Goal: Contribute content: Contribute content

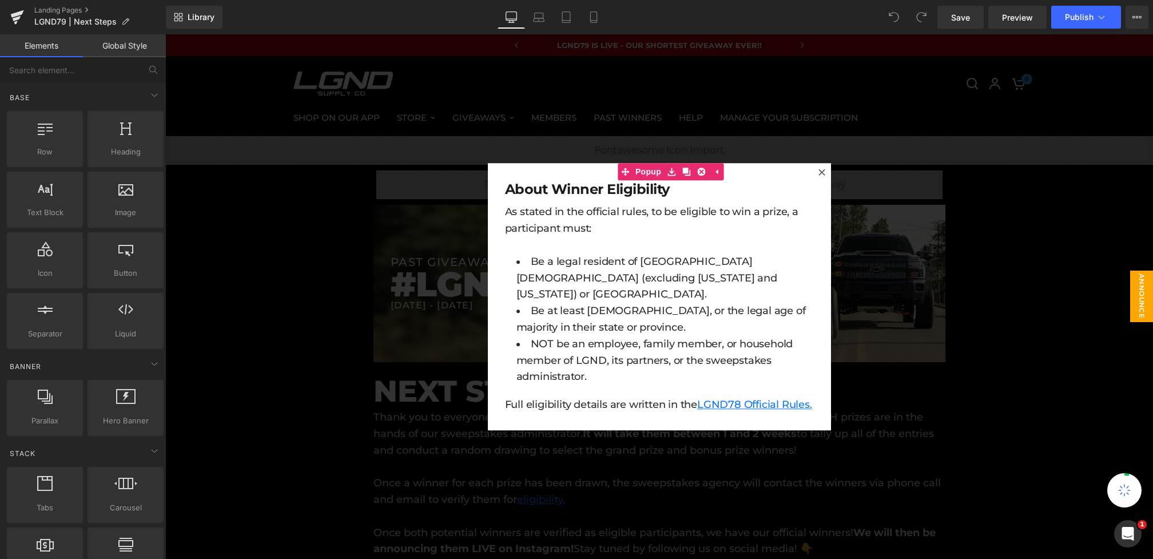
click at [950, 184] on div at bounding box center [658, 296] width 987 height 524
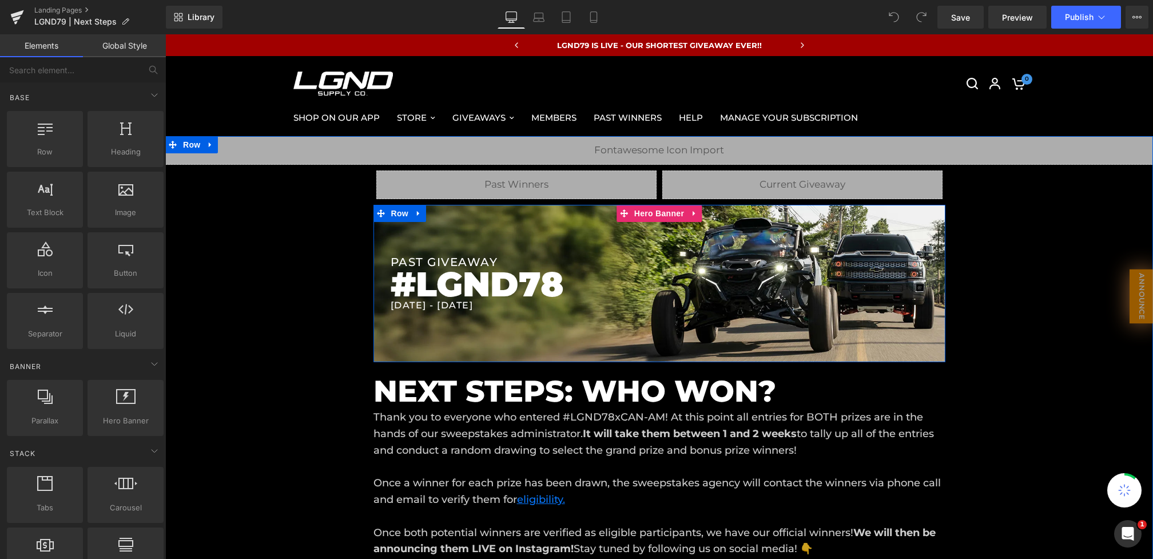
click at [537, 281] on h1 "#LGND78" at bounding box center [667, 284] width 555 height 31
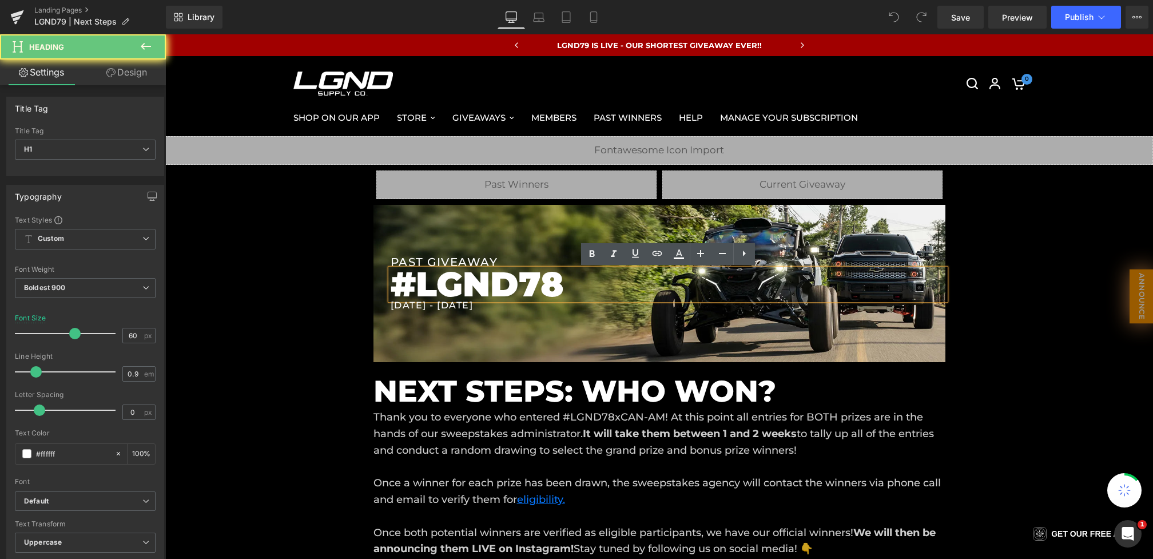
click at [565, 281] on h1 "#LGND78" at bounding box center [667, 284] width 555 height 31
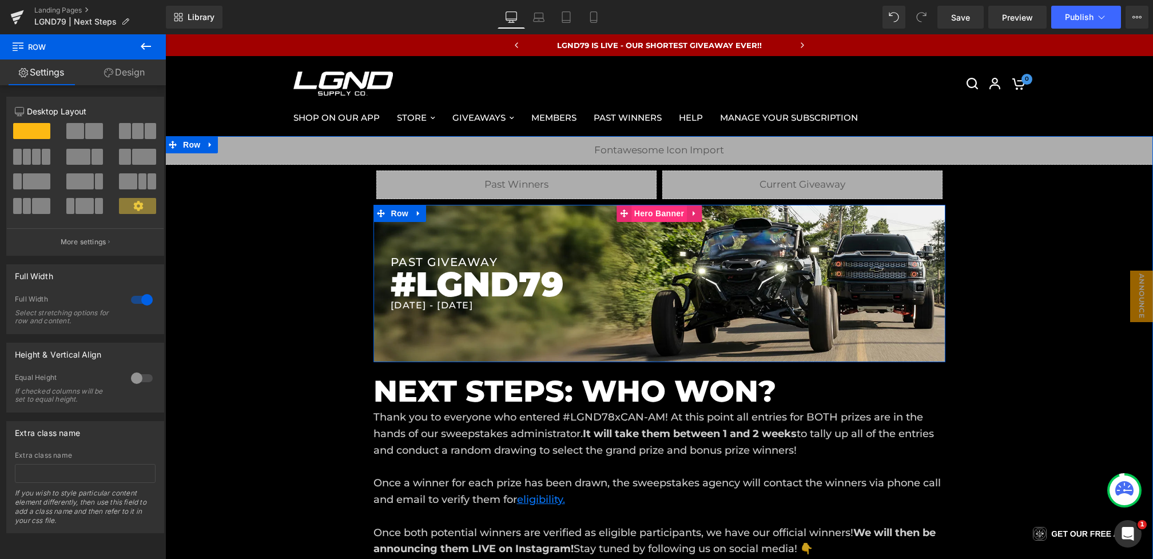
click at [653, 214] on span "Hero Banner" at bounding box center [658, 213] width 55 height 17
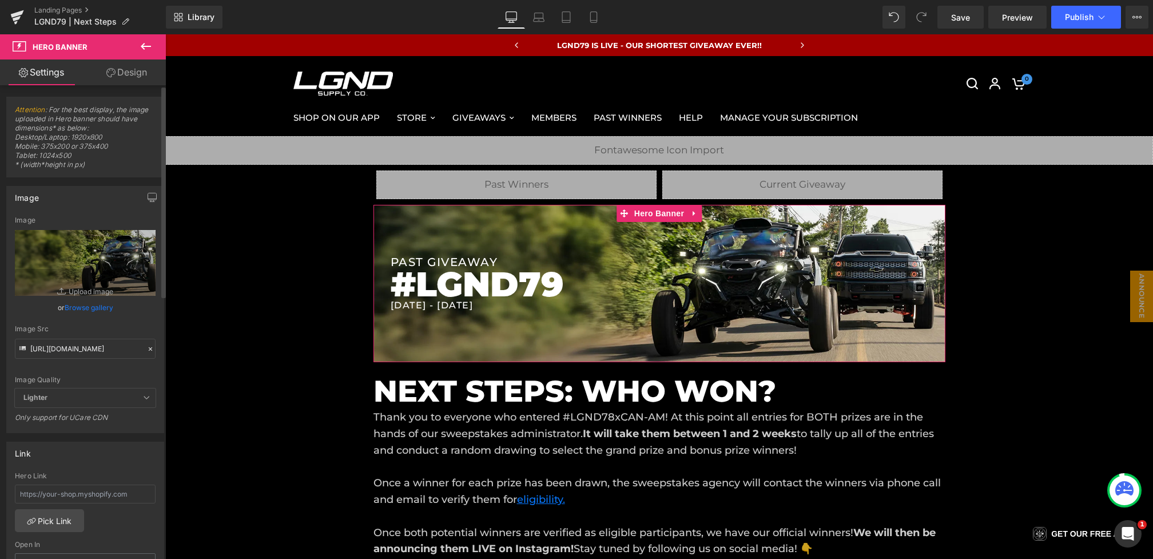
click at [146, 345] on icon at bounding box center [150, 349] width 8 height 8
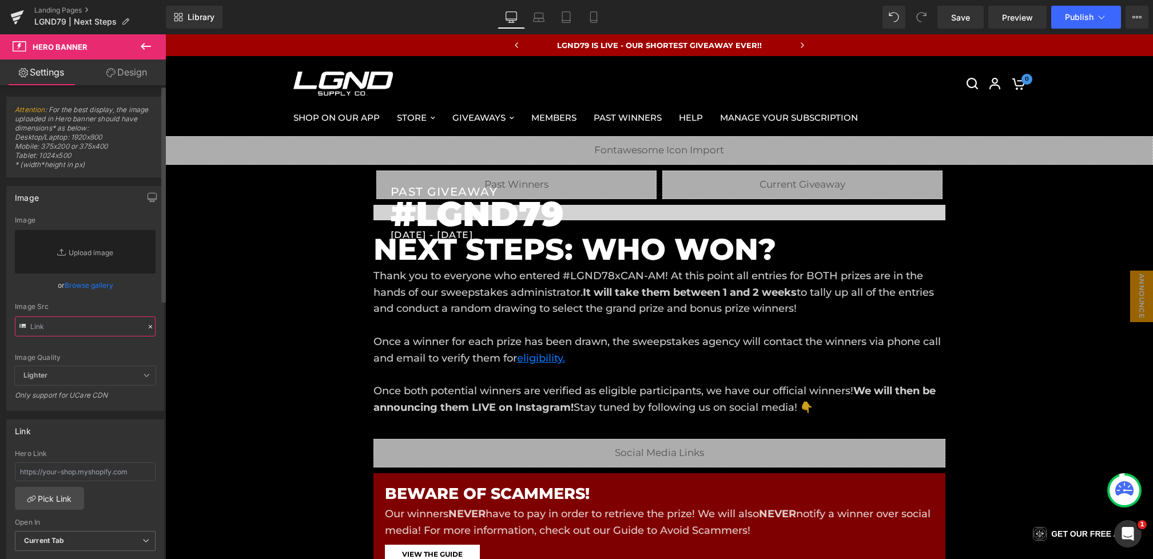
click at [115, 314] on div "Image Src" at bounding box center [85, 319] width 141 height 34
paste input "[URL][DOMAIN_NAME]"
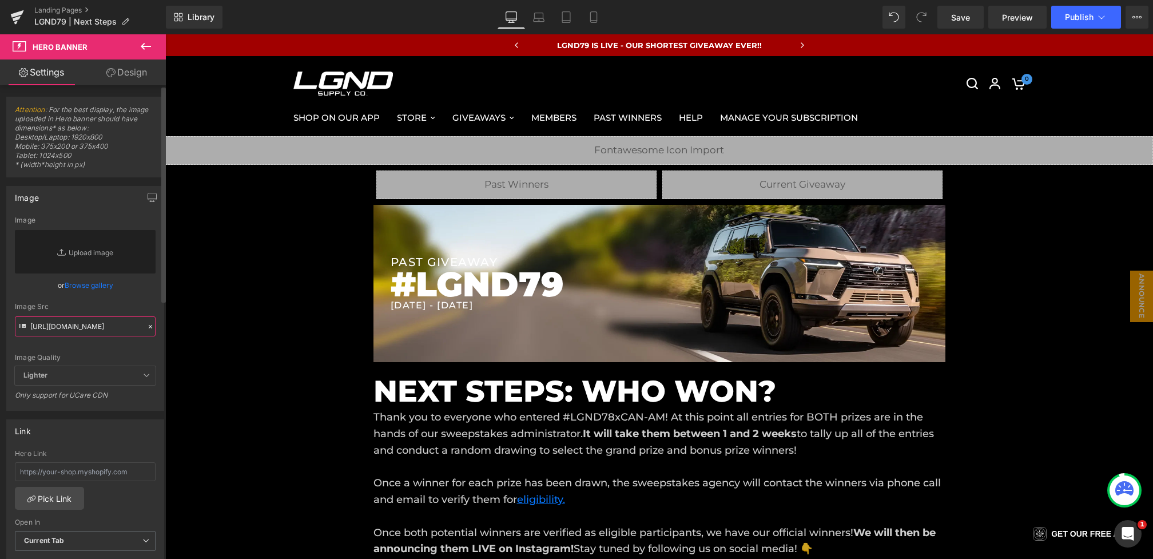
type input "[URL][DOMAIN_NAME]"
click at [132, 308] on div "Image Src" at bounding box center [85, 306] width 141 height 8
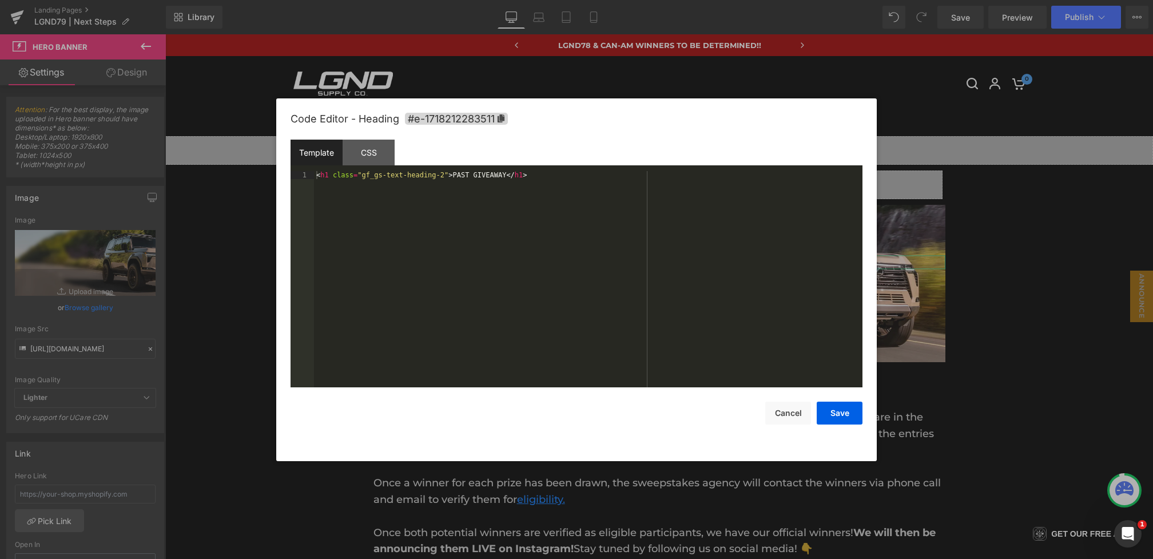
click at [458, 0] on div "Hero Banner You are previewing how the will restyle your page. You can not edit…" at bounding box center [576, 0] width 1153 height 0
click at [365, 142] on div "CSS" at bounding box center [368, 153] width 52 height 26
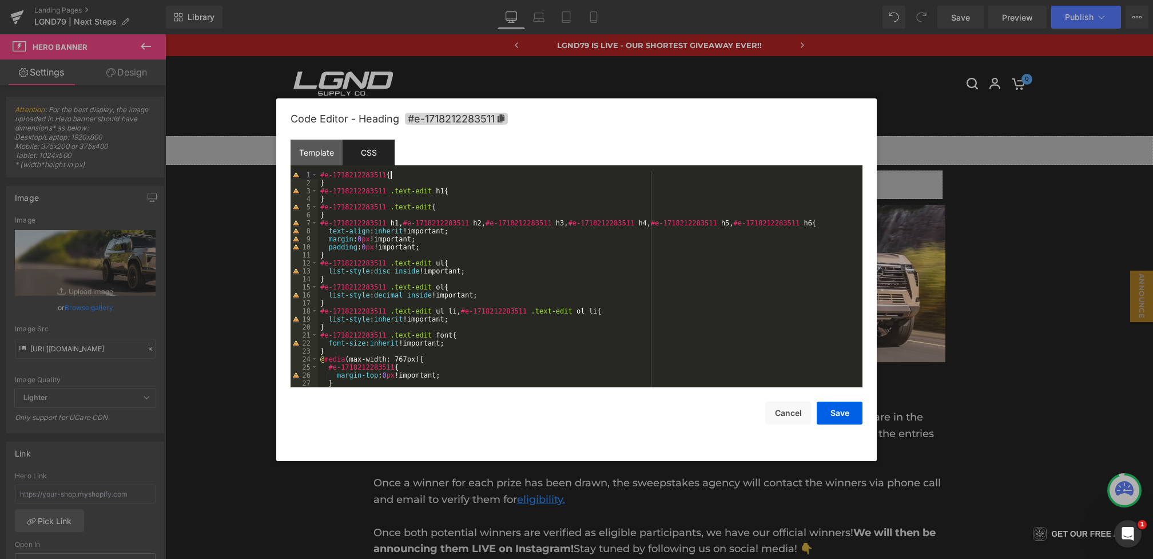
click at [402, 175] on div "#e-1718212283511 { } #e-1718212283511 .text-edit h1 { } #e-1718212283511 .text-…" at bounding box center [588, 287] width 540 height 232
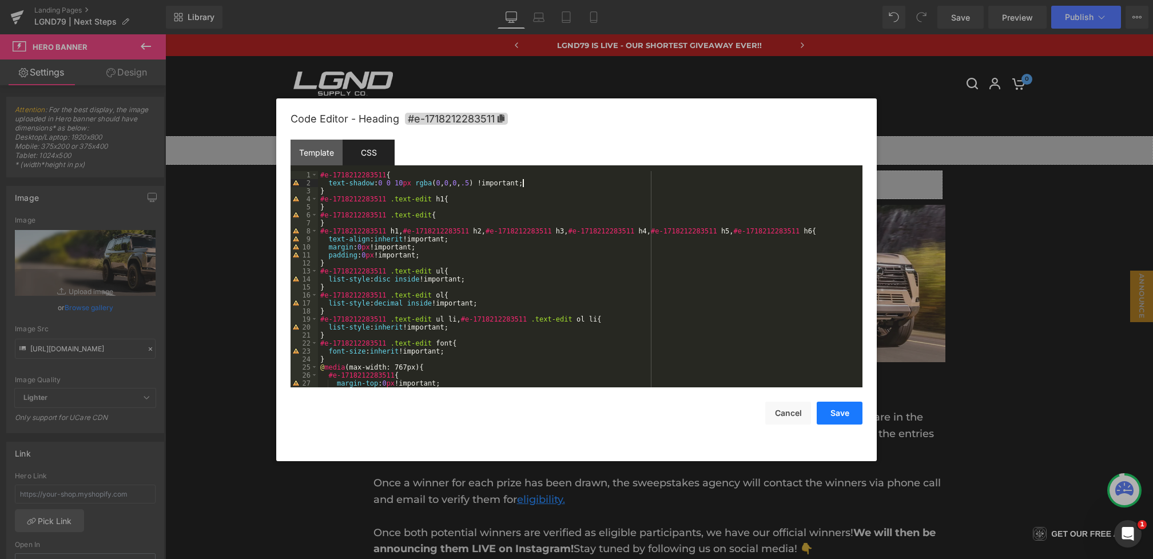
click at [834, 406] on button "Save" at bounding box center [839, 412] width 46 height 23
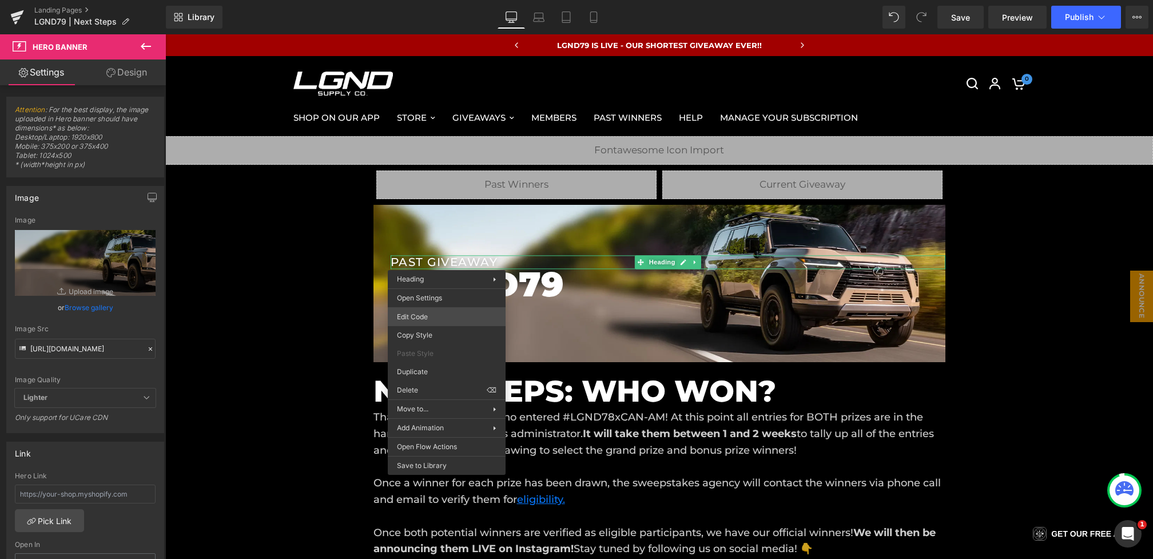
click at [432, 0] on div "Hero Banner You are previewing how the will restyle your page. You can not edit…" at bounding box center [576, 0] width 1153 height 0
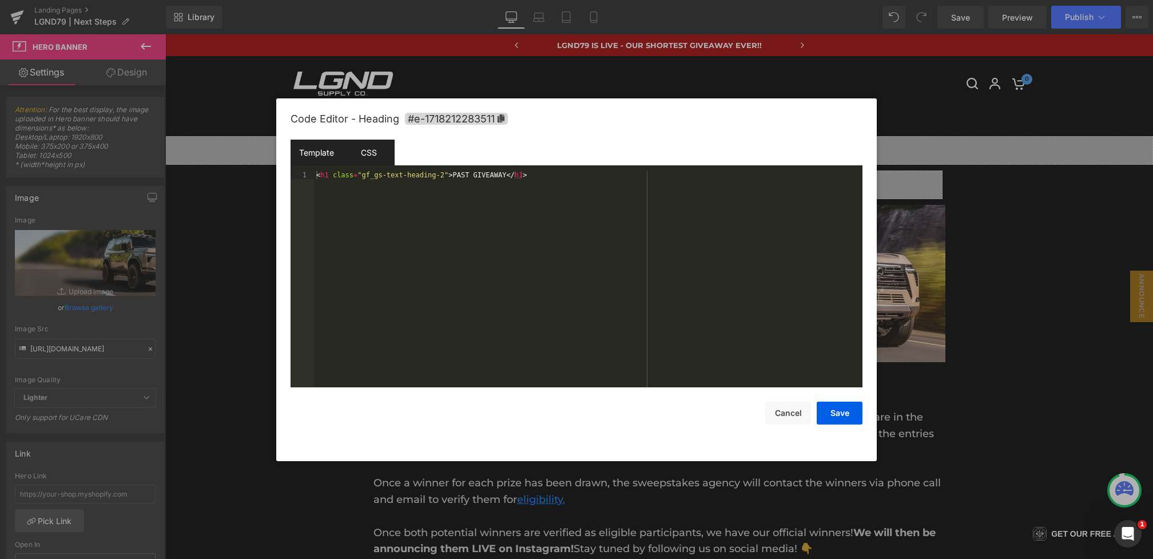
click at [372, 161] on div "CSS" at bounding box center [368, 153] width 52 height 26
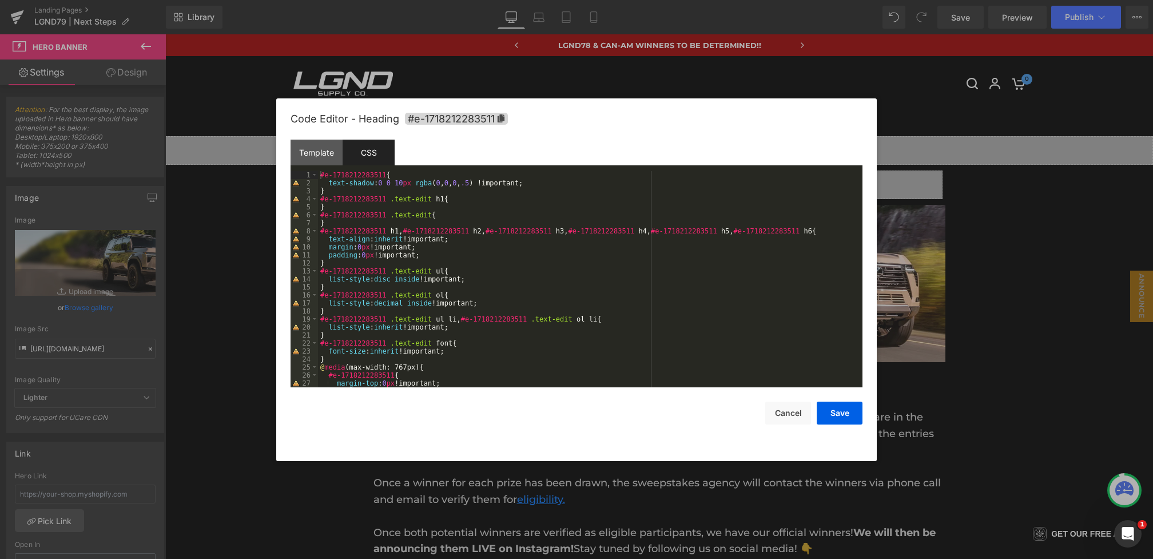
click at [402, 180] on div "#e-1718212283511 { text-shadow : 0 0 10 px rgba ( 0 , 0 , 0 , .5 ) !important; …" at bounding box center [588, 287] width 540 height 232
click at [833, 405] on button "Save" at bounding box center [839, 412] width 46 height 23
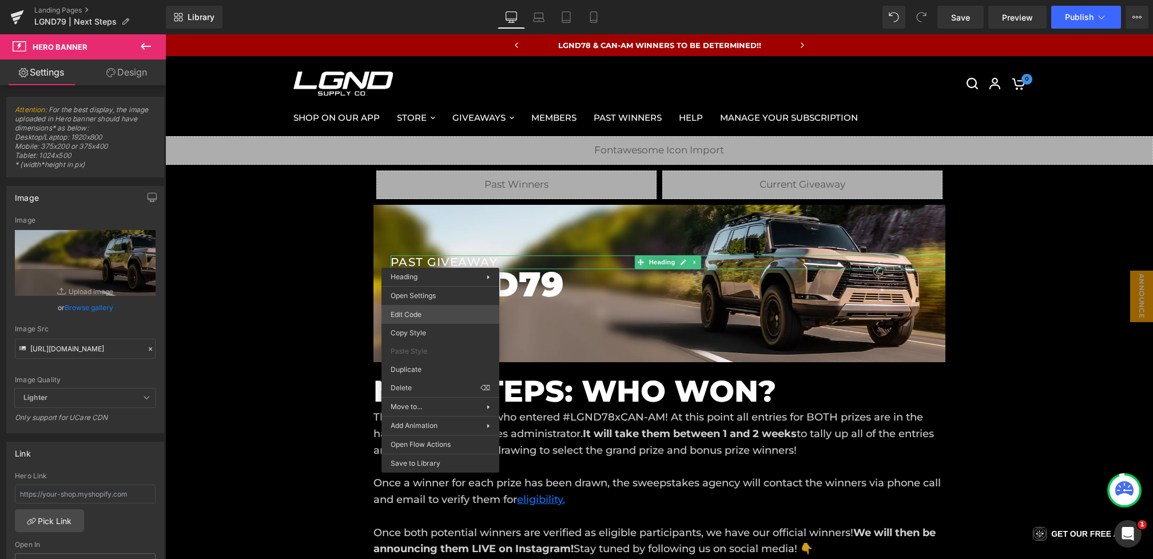
click at [419, 0] on div "Hero Banner You are previewing how the will restyle your page. You can not edit…" at bounding box center [576, 0] width 1153 height 0
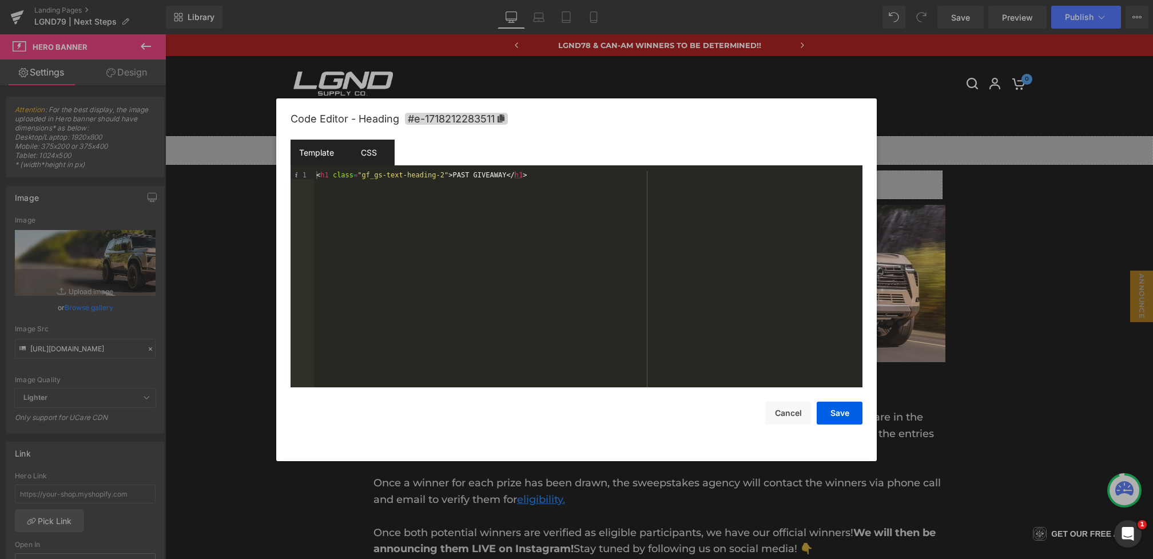
click at [346, 148] on div "CSS" at bounding box center [368, 153] width 52 height 26
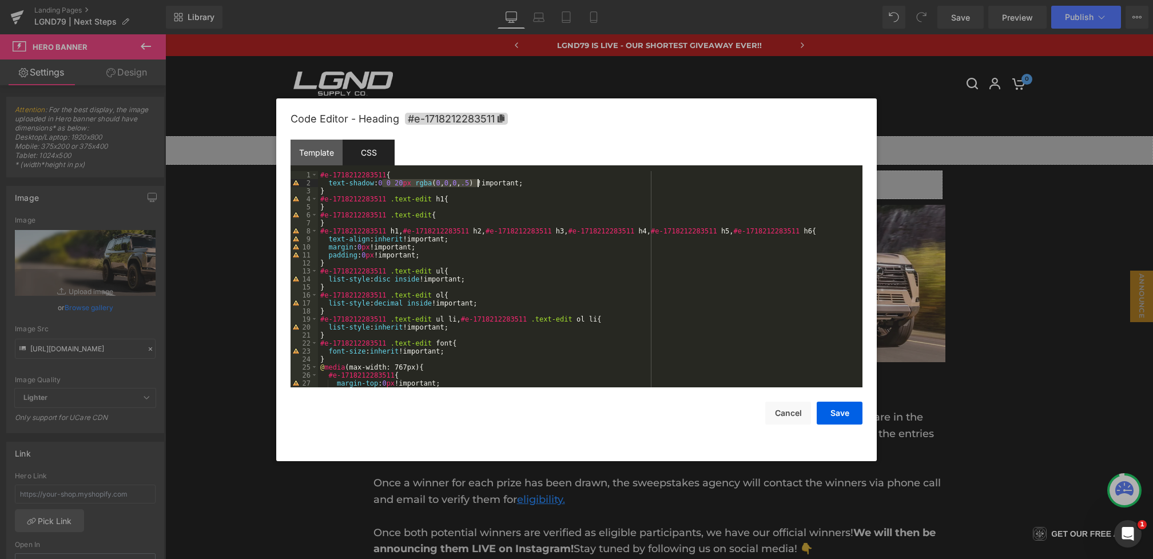
drag, startPoint x: 380, startPoint y: 182, endPoint x: 476, endPoint y: 182, distance: 96.1
click at [476, 182] on div "#e-1718212283511 { text-shadow : 0 0 20 px rgba ( 0 , 0 , 0 , .5 ) !important; …" at bounding box center [588, 287] width 540 height 232
click at [827, 413] on button "Save" at bounding box center [839, 412] width 46 height 23
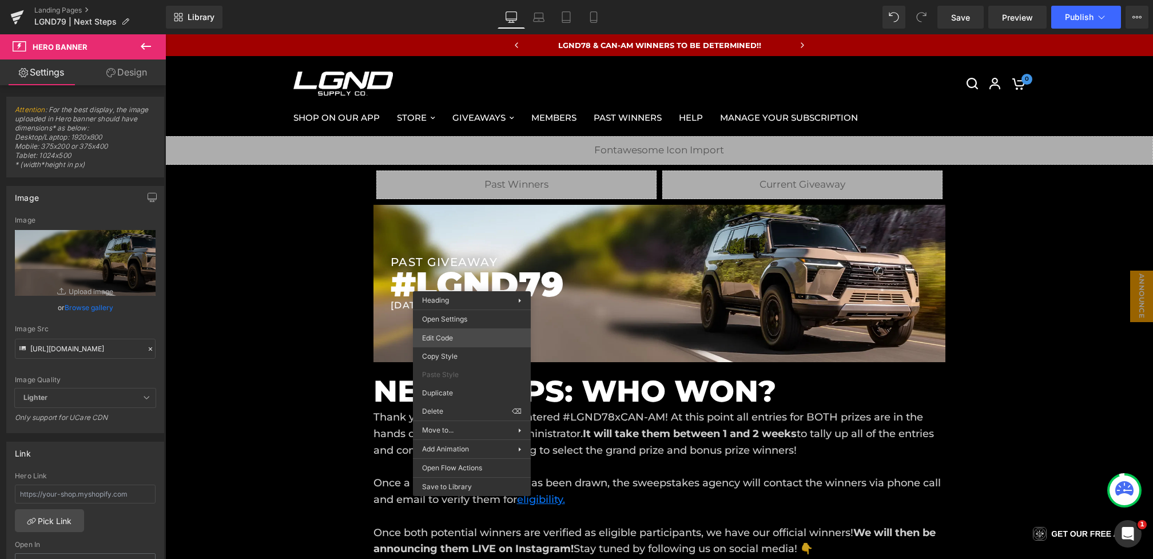
click at [456, 0] on div "Hero Banner You are previewing how the will restyle your page. You can not edit…" at bounding box center [576, 0] width 1153 height 0
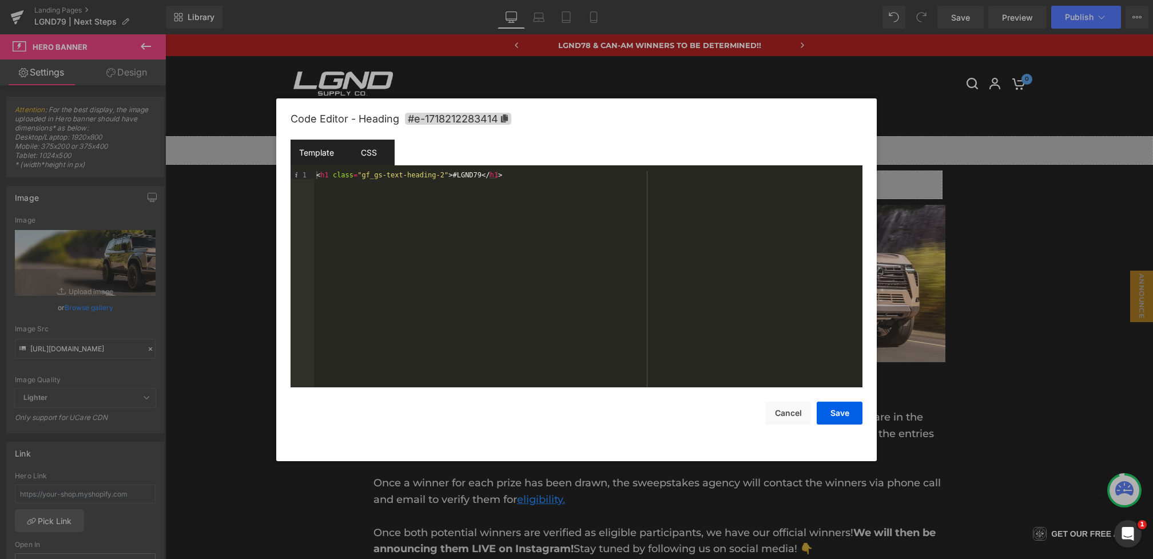
click at [365, 156] on div "CSS" at bounding box center [368, 153] width 52 height 26
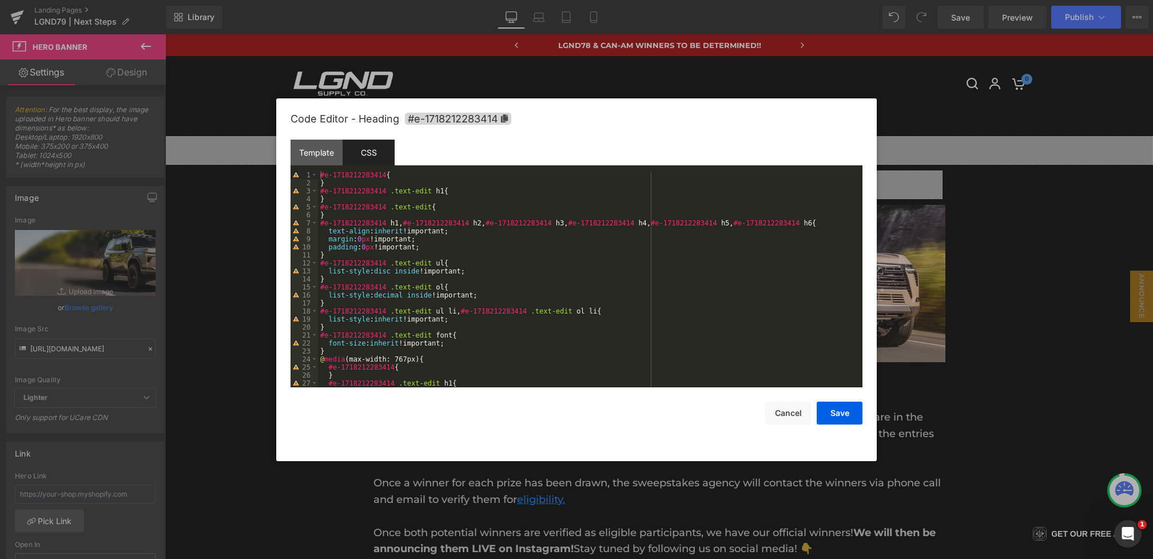
click at [398, 167] on div "Template CSS" at bounding box center [576, 155] width 572 height 31
click at [398, 172] on div "#e-1718212283414 { } #e-1718212283414 .text-edit h1 { } #e-1718212283414 .text-…" at bounding box center [588, 287] width 540 height 232
paste textarea
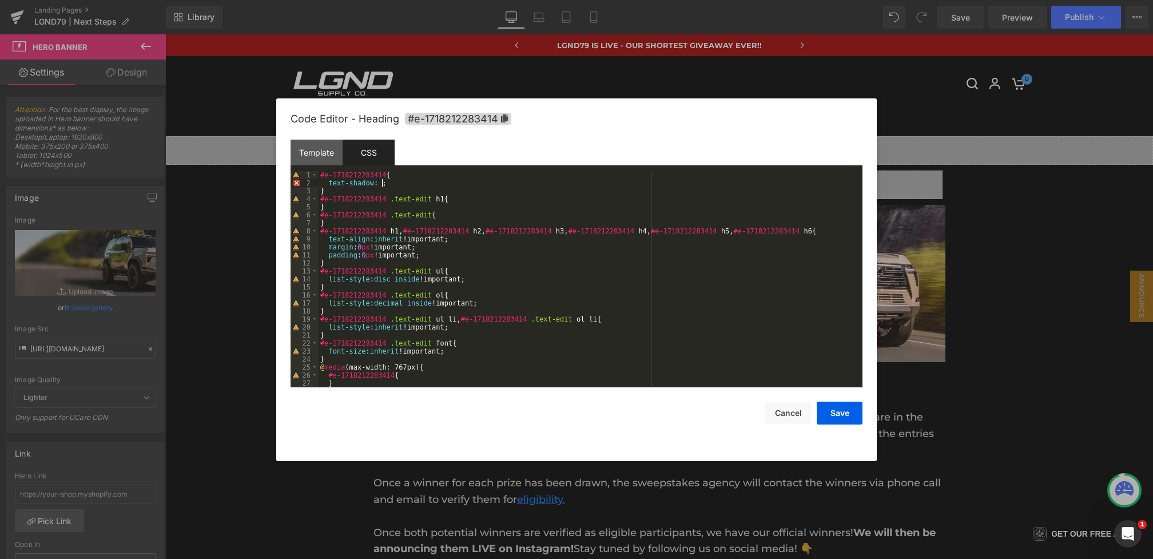
paste textarea
click at [843, 415] on button "Save" at bounding box center [839, 412] width 46 height 23
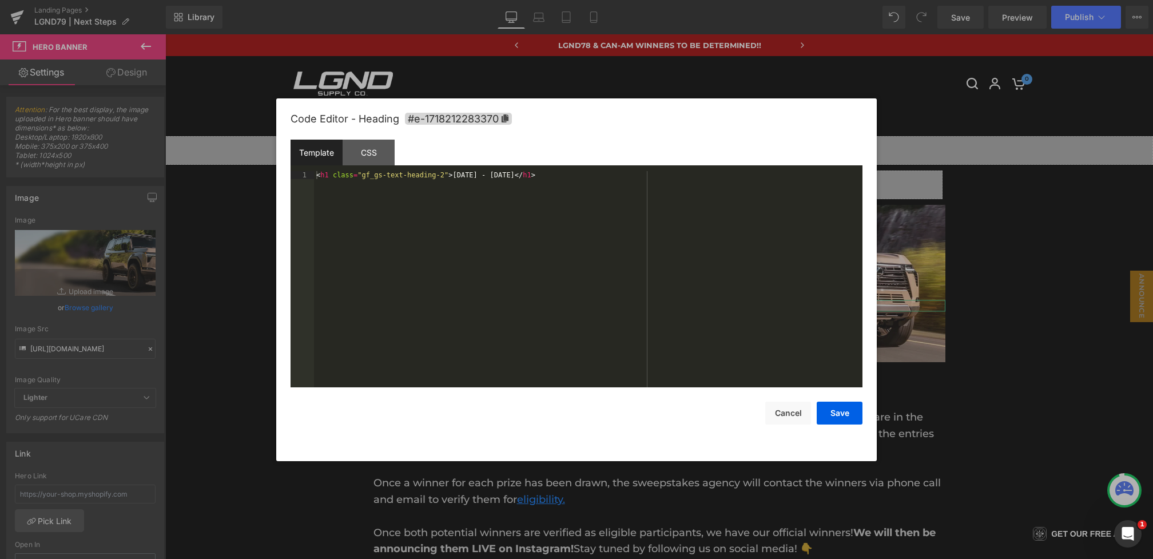
click at [427, 0] on div "Hero Banner You are previewing how the will restyle your page. You can not edit…" at bounding box center [576, 0] width 1153 height 0
click at [371, 154] on div "CSS" at bounding box center [368, 153] width 52 height 26
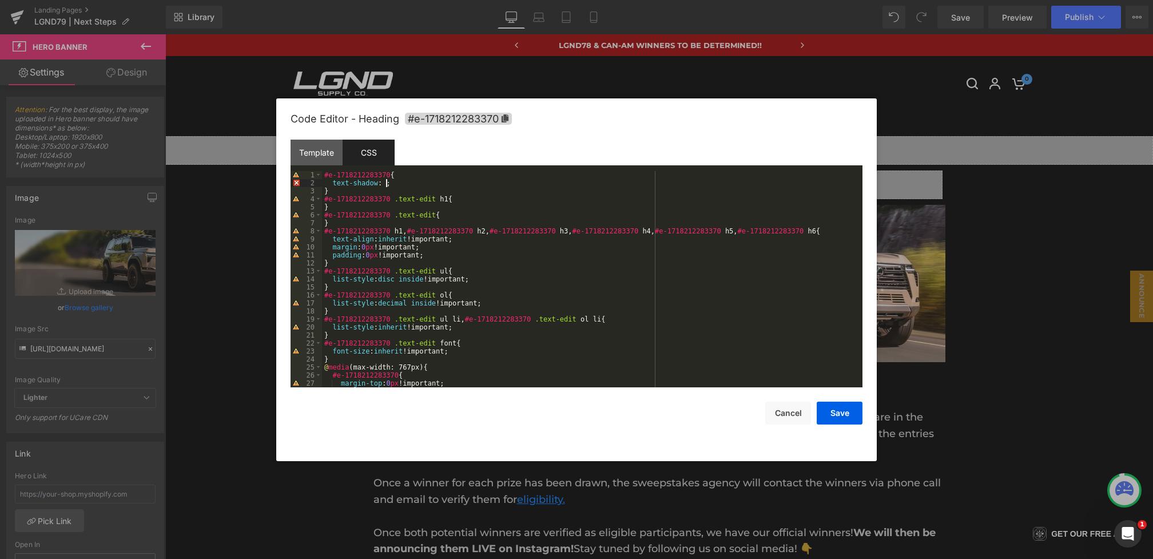
paste textarea
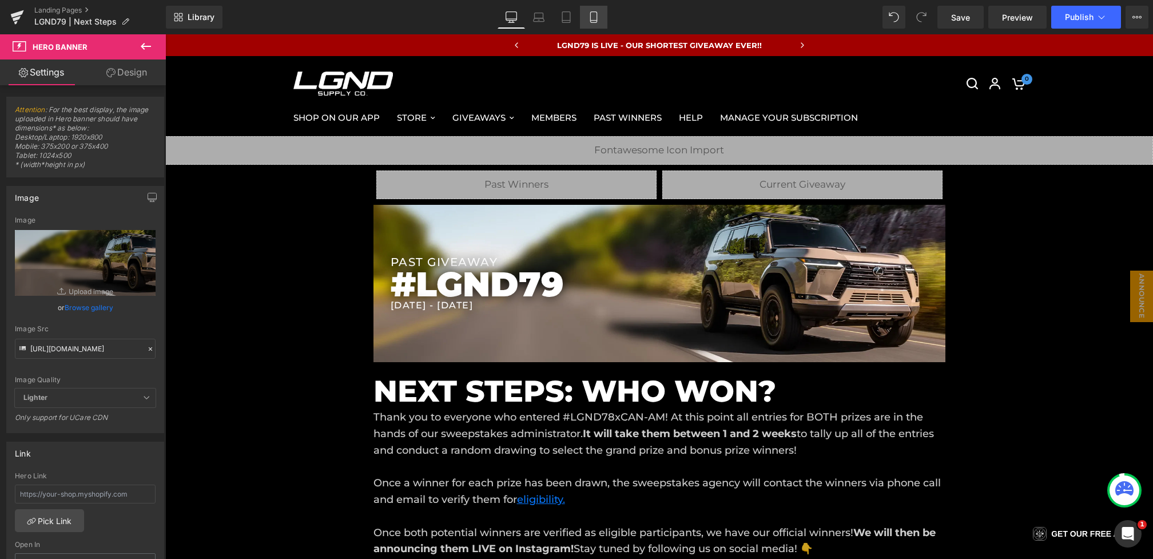
click at [601, 13] on link "Mobile" at bounding box center [593, 17] width 27 height 23
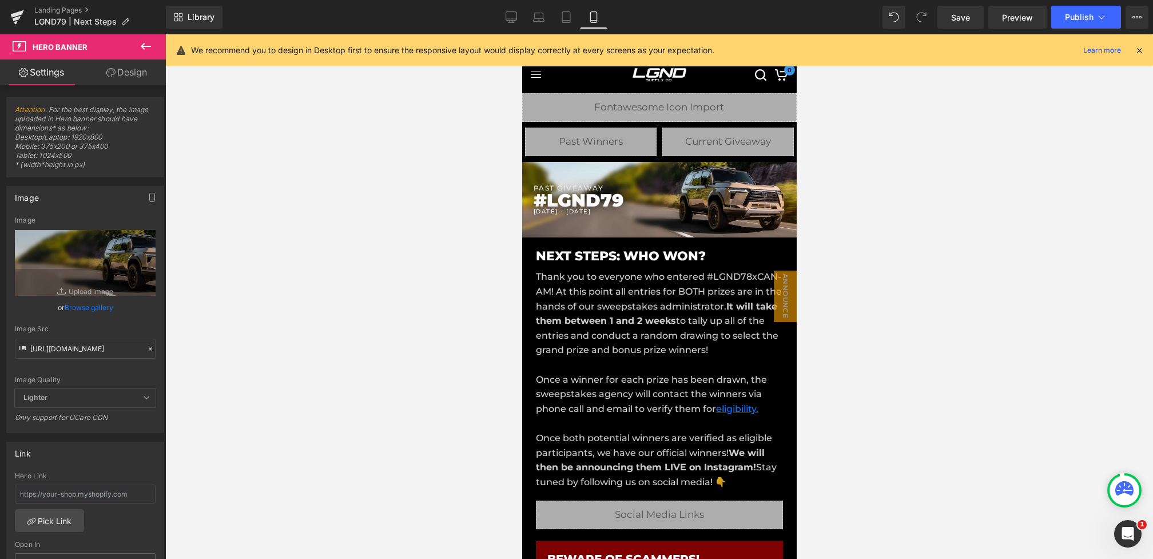
click at [511, 19] on icon at bounding box center [511, 19] width 11 height 0
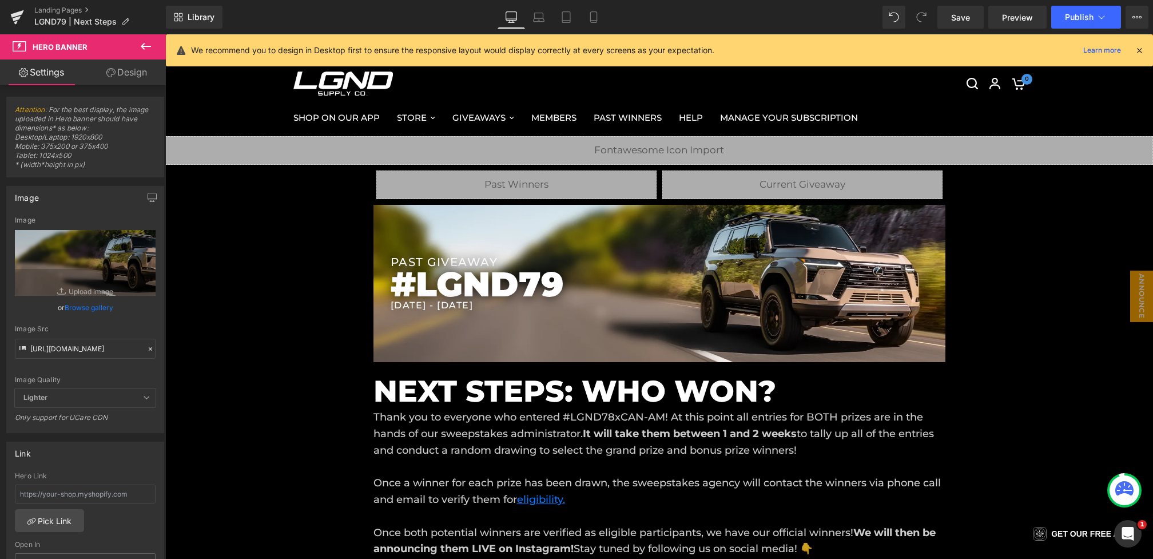
scroll to position [43, 0]
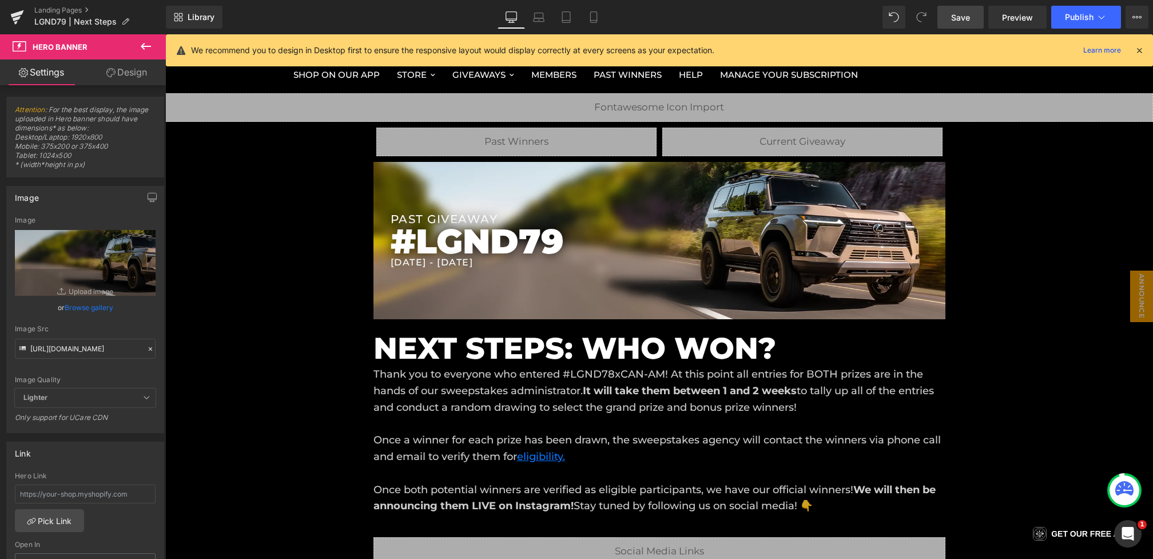
click at [952, 19] on span "Save" at bounding box center [960, 17] width 19 height 12
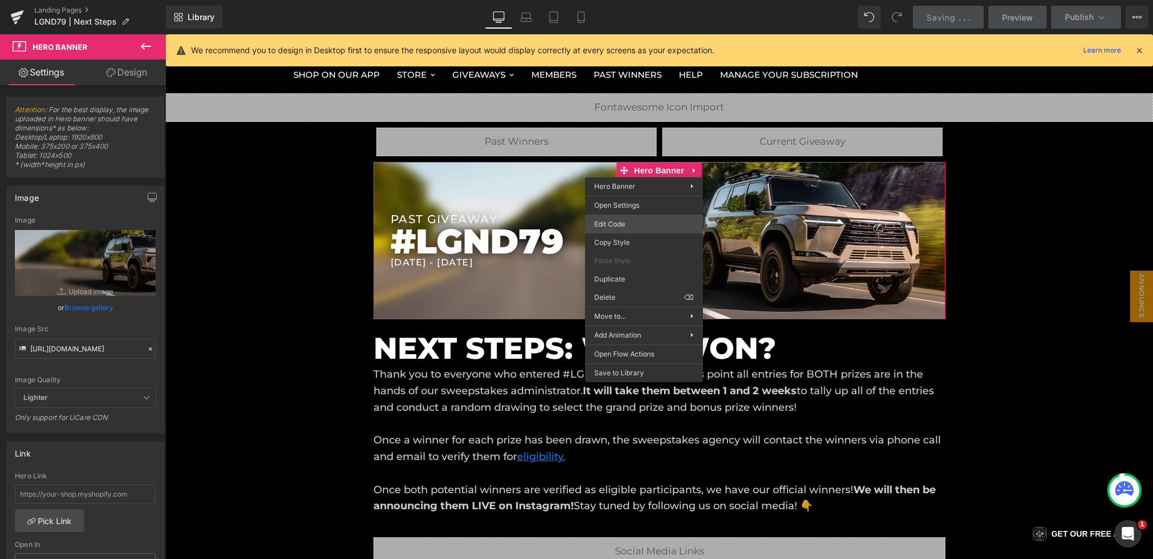
click at [619, 0] on div "Hero Banner You are previewing how the will restyle your page. You can not edit…" at bounding box center [576, 0] width 1153 height 0
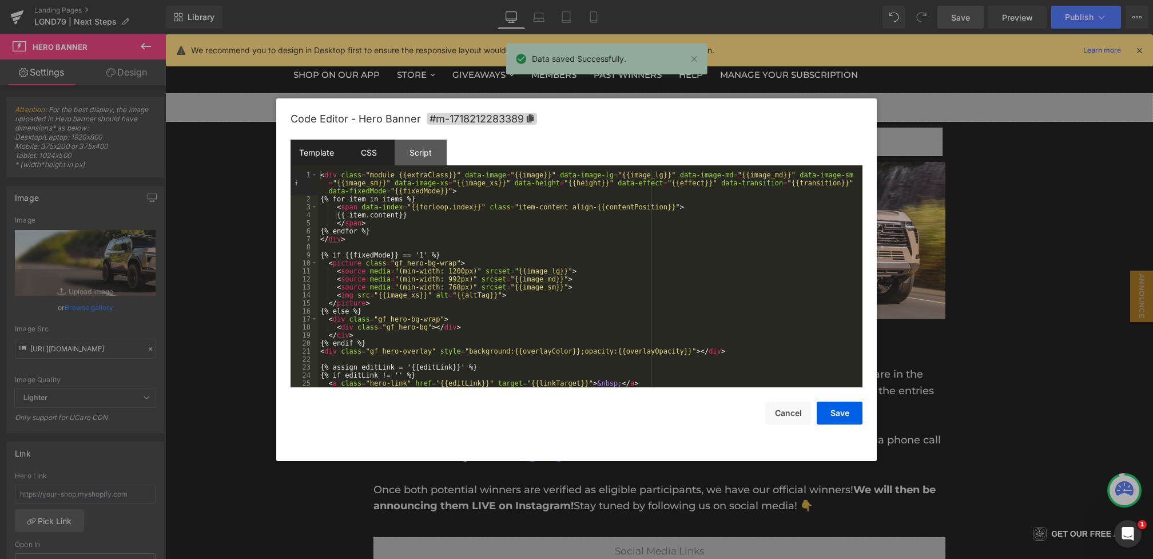
click at [0, 0] on div "CSS" at bounding box center [0, 0] width 0 height 0
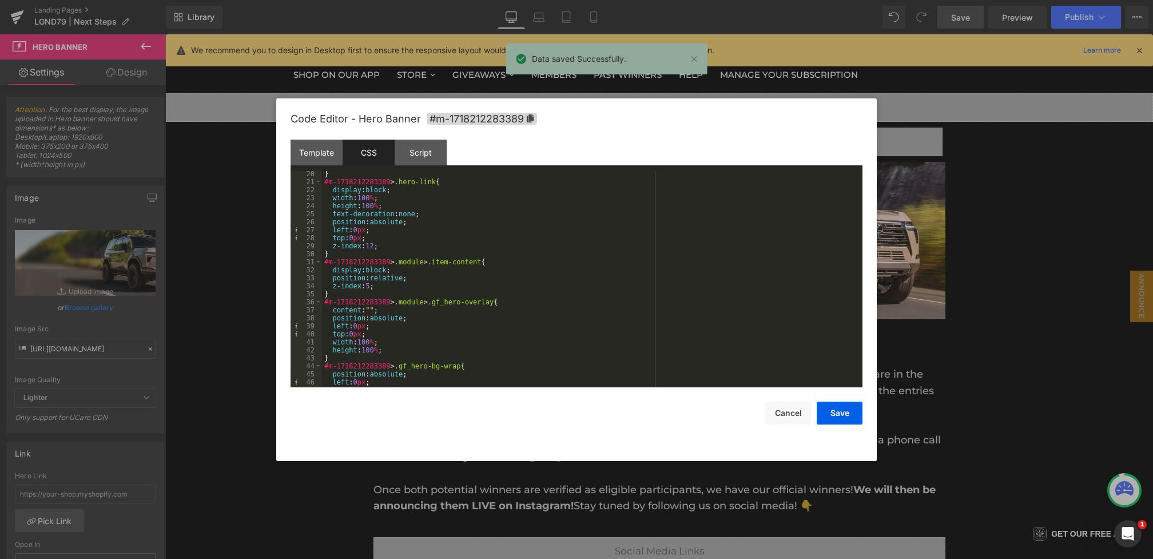
scroll to position [1033, 0]
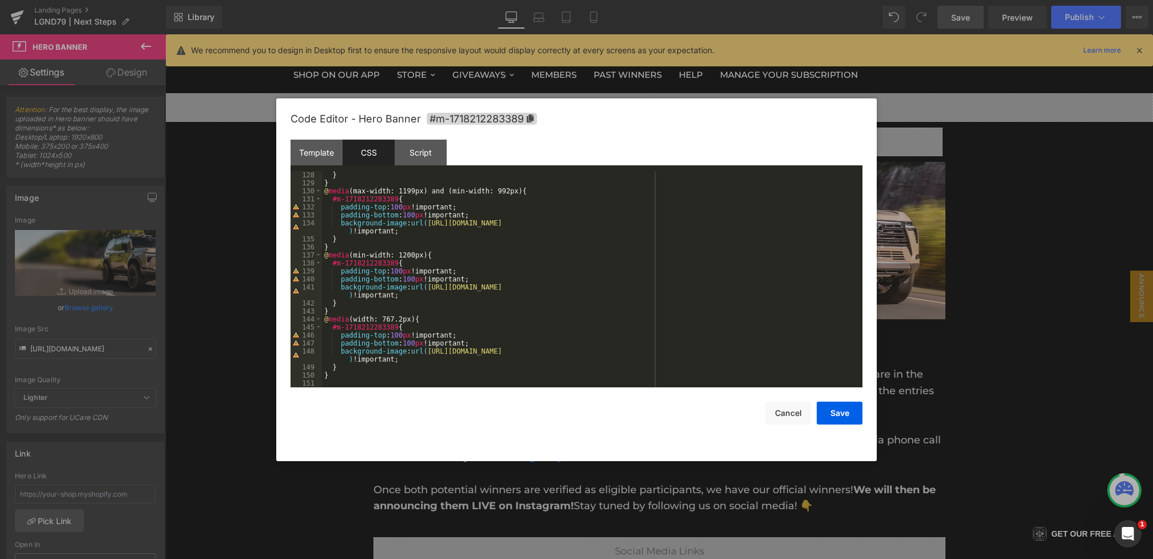
drag, startPoint x: 419, startPoint y: 286, endPoint x: 627, endPoint y: 285, distance: 207.5
click at [0, 0] on button "Save" at bounding box center [0, 0] width 0 height 0
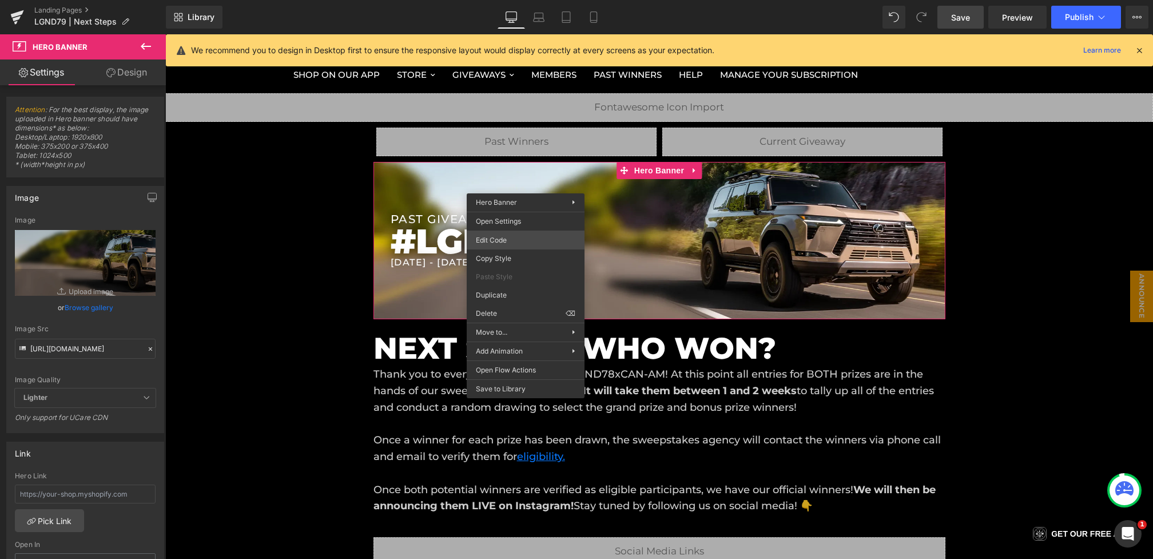
click at [496, 0] on div "Hero Banner You are previewing how the will restyle your page. You can not edit…" at bounding box center [576, 0] width 1153 height 0
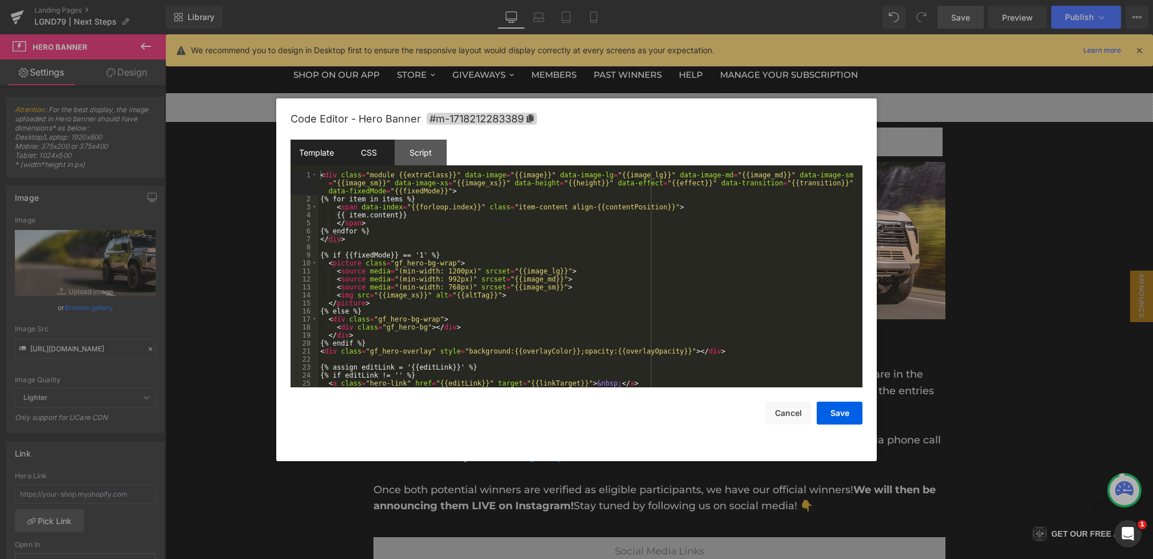
click at [467, 71] on div "CSS" at bounding box center [470, 68] width 6 height 6
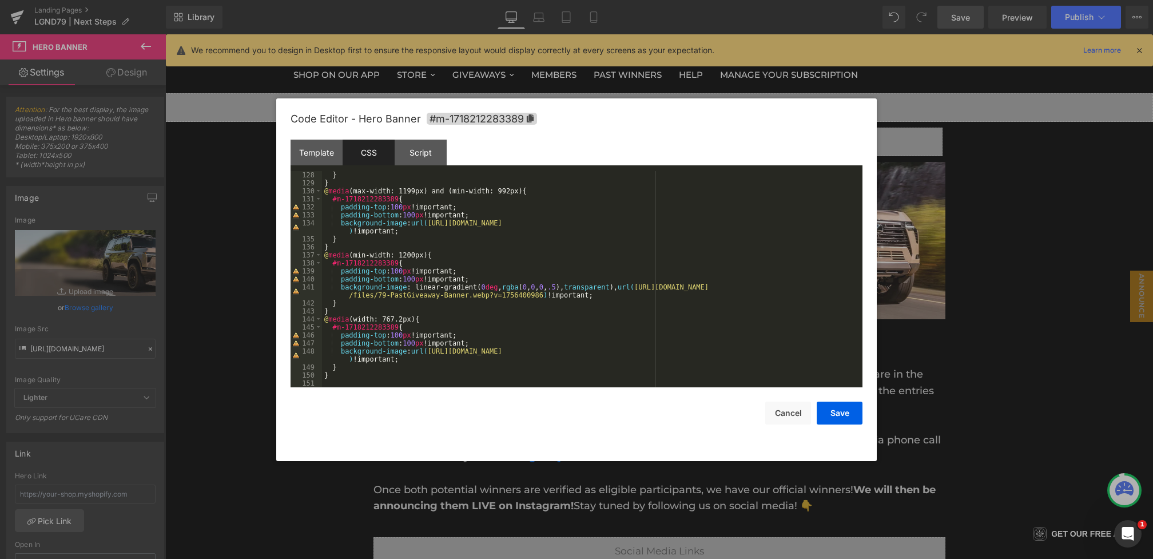
click at [0, 0] on div "} } @ media (max-width: 1199px) and (min-width: 992px) { #m-1718212283389 { pad…" at bounding box center [0, 0] width 0 height 0
click at [0, 0] on button "Save" at bounding box center [0, 0] width 0 height 0
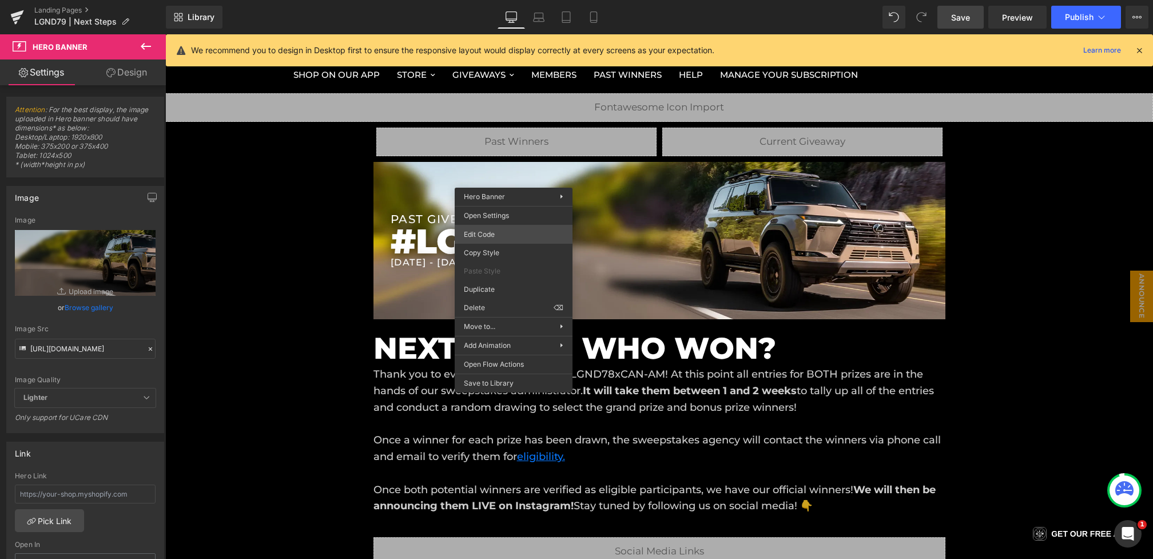
click at [494, 0] on div "Hero Banner You are previewing how the will restyle your page. You can not edit…" at bounding box center [576, 0] width 1153 height 0
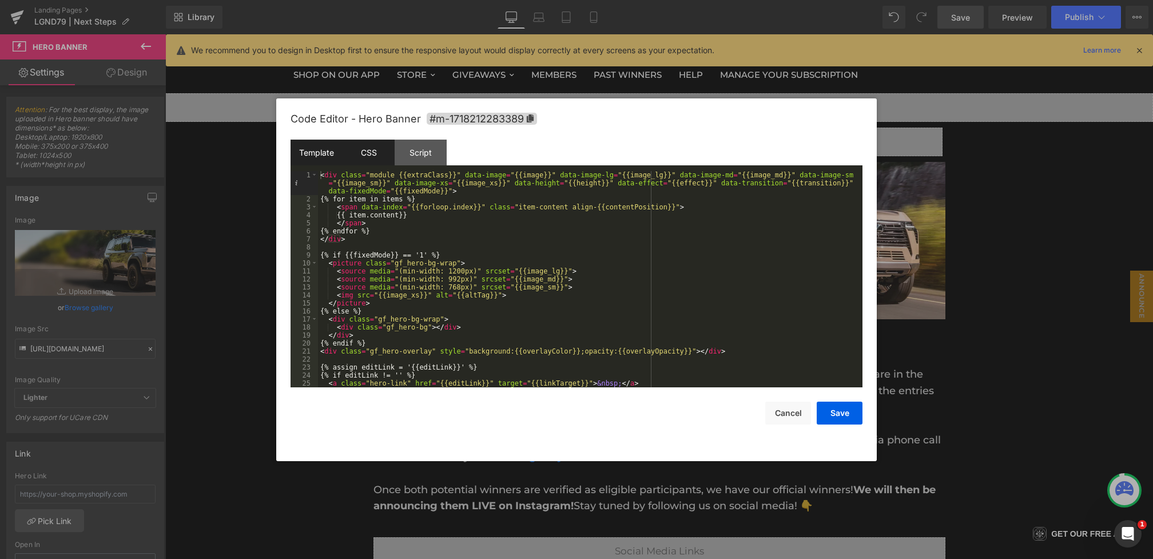
click at [362, 59] on div "CSS" at bounding box center [494, 59] width 494 height 0
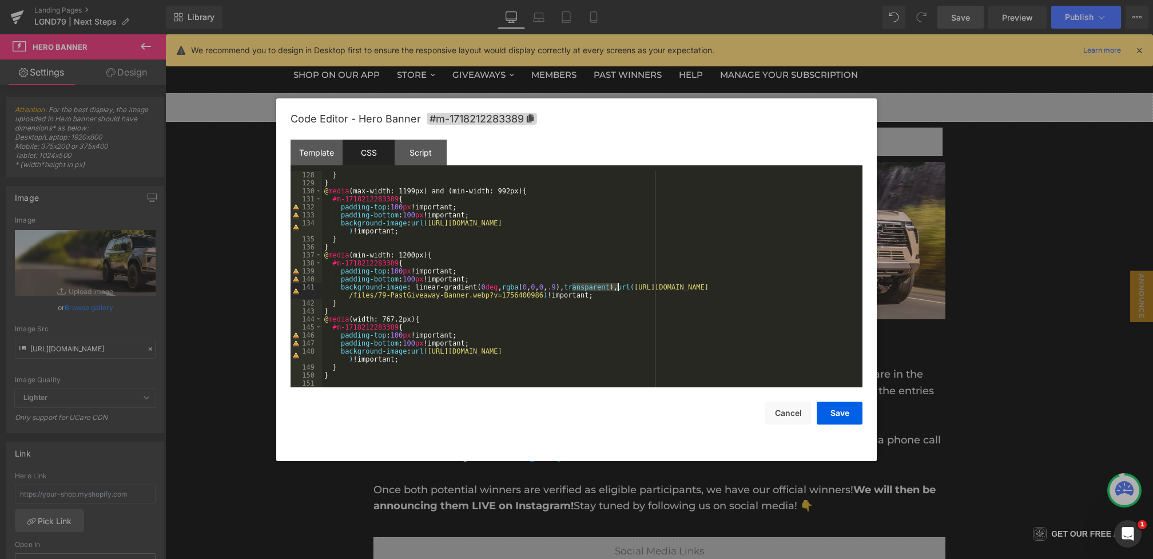
drag, startPoint x: 573, startPoint y: 289, endPoint x: 618, endPoint y: 288, distance: 44.6
click at [618, 288] on div "} } @ media (max-width: 1199px) and (min-width: 992px) { #m-1718212283389 { pad…" at bounding box center [590, 287] width 536 height 232
click at [0, 0] on button "Save" at bounding box center [0, 0] width 0 height 0
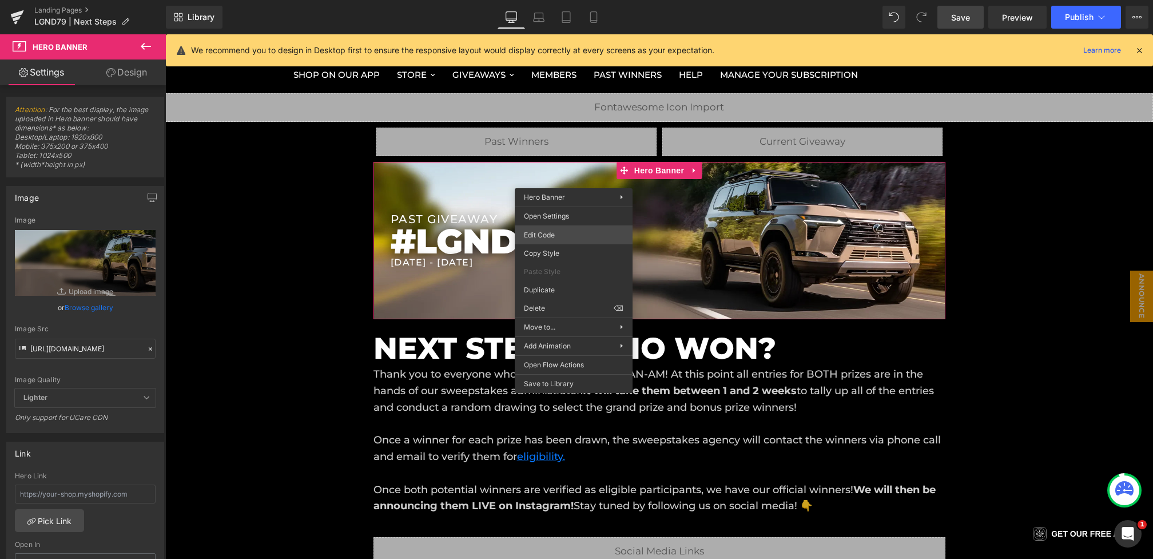
click at [550, 0] on div "Hero Banner You are previewing how the will restyle your page. You can not edit…" at bounding box center [576, 0] width 1153 height 0
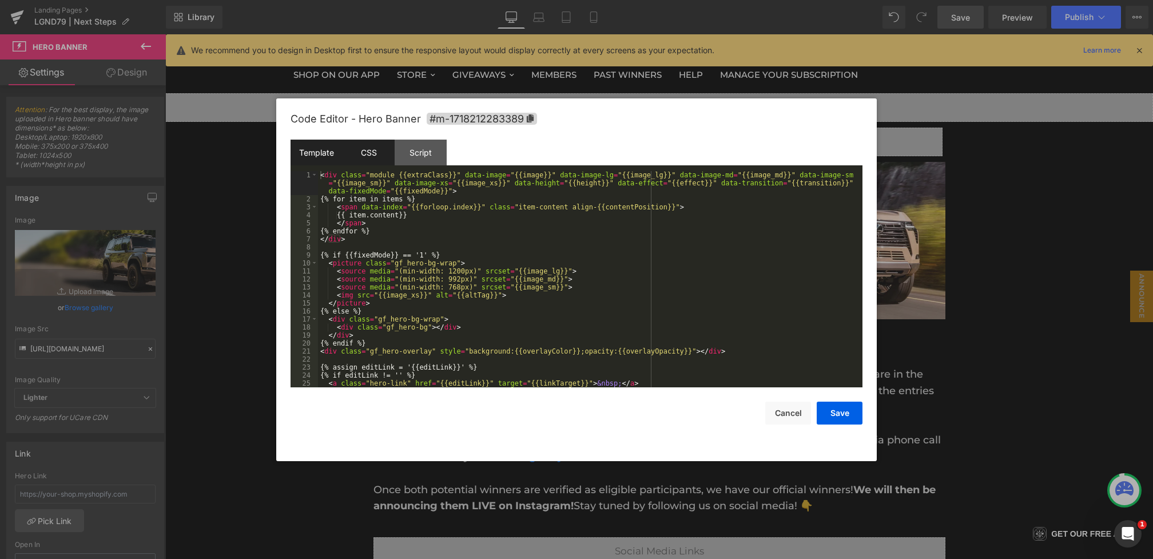
click at [0, 0] on div "CSS" at bounding box center [0, 0] width 0 height 0
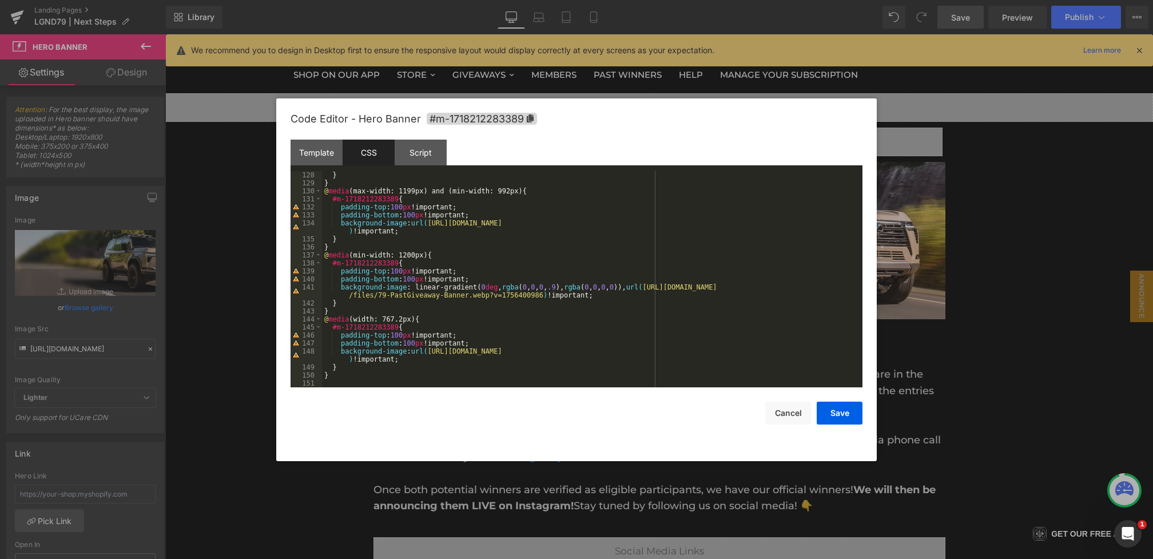
click at [521, 71] on div "} } @ media (max-width: 1199px) and (min-width: 992px) { #m-1718212283389 { pad…" at bounding box center [518, 67] width 6 height 7
click at [741, 59] on button "Save" at bounding box center [494, 59] width 494 height 0
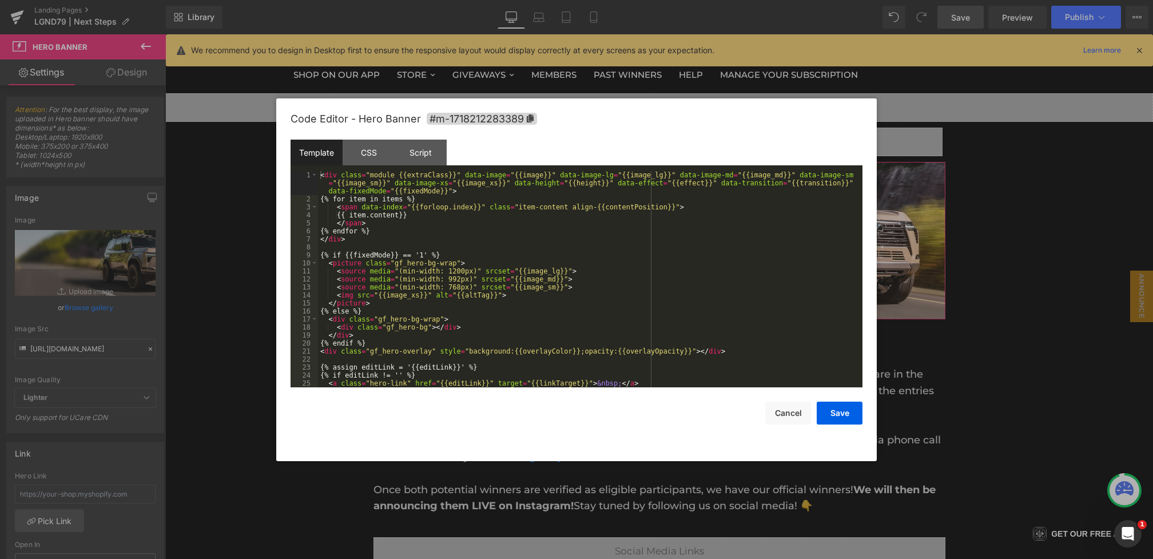
click at [567, 0] on div "Hero Banner You are previewing how the will restyle your page. You can not edit…" at bounding box center [576, 0] width 1153 height 0
click at [0, 0] on div "CSS" at bounding box center [0, 0] width 0 height 0
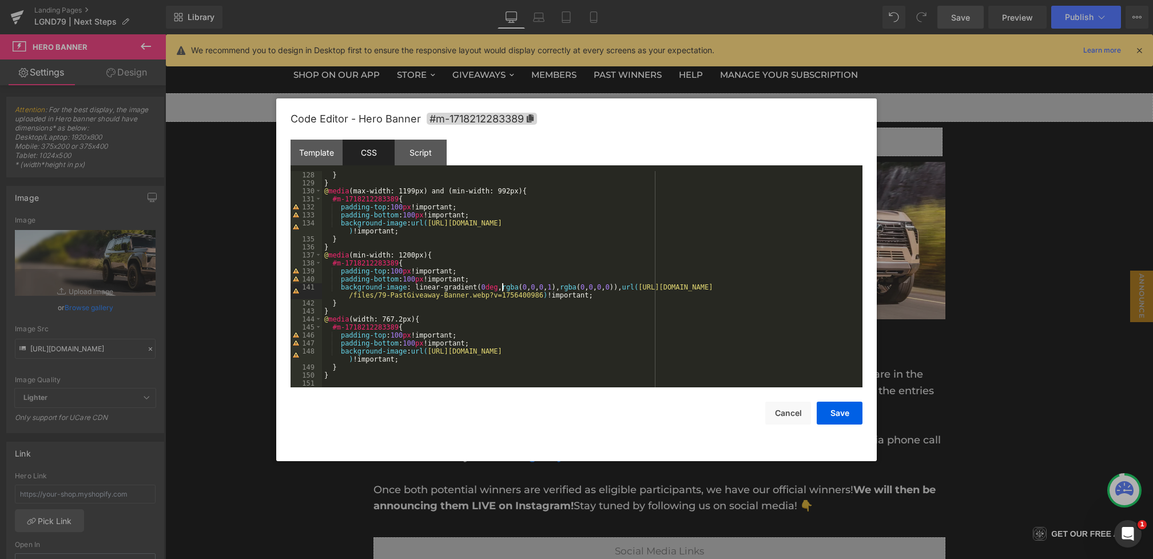
drag, startPoint x: 500, startPoint y: 288, endPoint x: 490, endPoint y: 288, distance: 10.3
click at [490, 74] on div "} } @ media (max-width: 1199px) and (min-width: 992px) { #m-1718212283389 { pad…" at bounding box center [488, 68] width 49 height 14
click at [524, 74] on button "Save" at bounding box center [518, 68] width 12 height 14
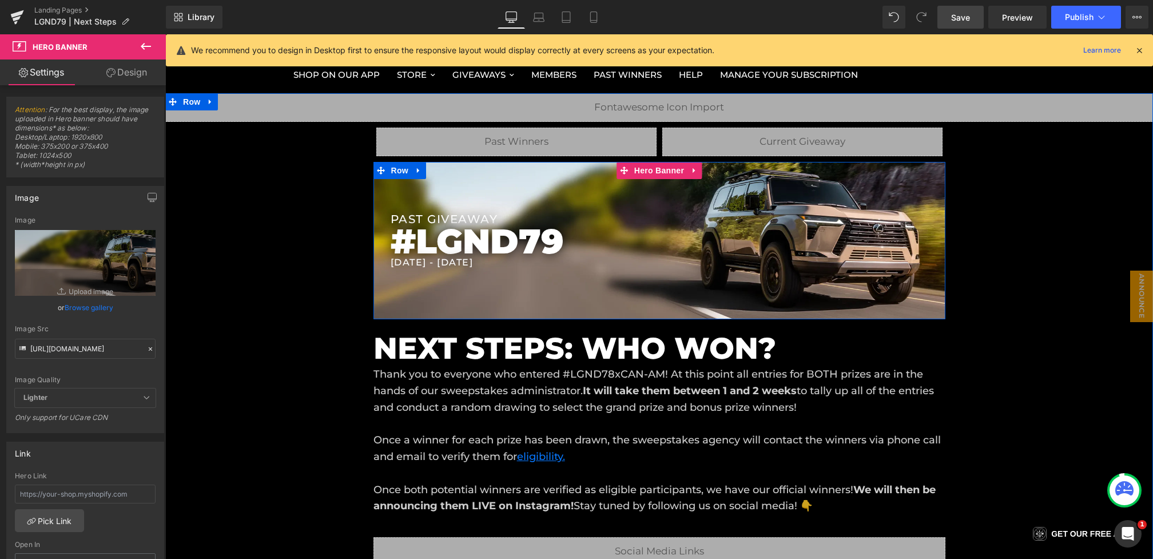
click at [598, 187] on div "PAST GIVEAWAY Heading #LGND79 Heading [DATE] - [DATE] Heading Row" at bounding box center [659, 240] width 572 height 157
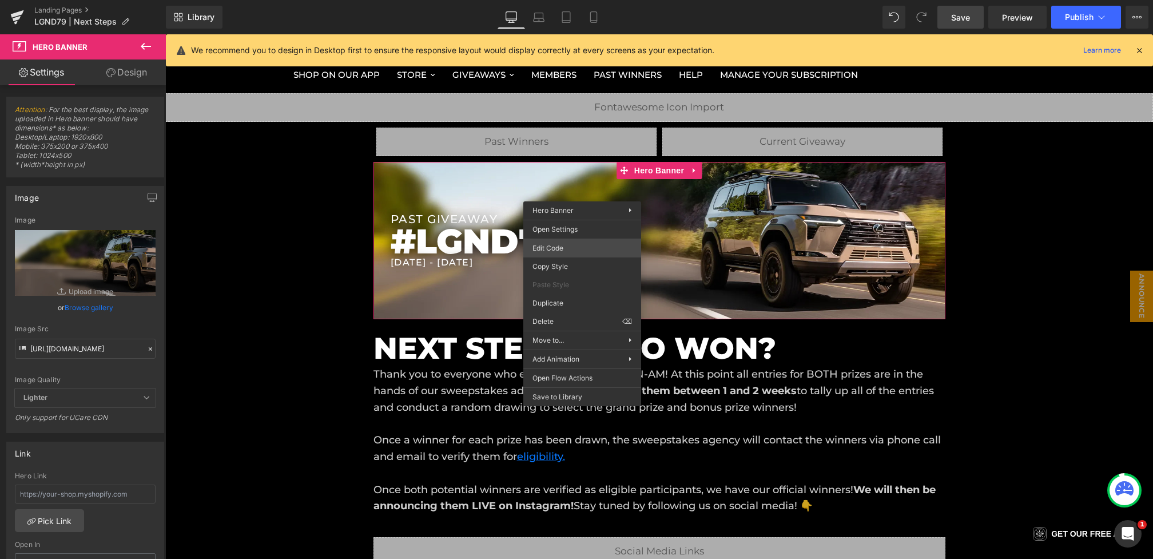
click at [556, 0] on div "Hero Banner You are previewing how the will restyle your page. You can not edit…" at bounding box center [576, 0] width 1153 height 0
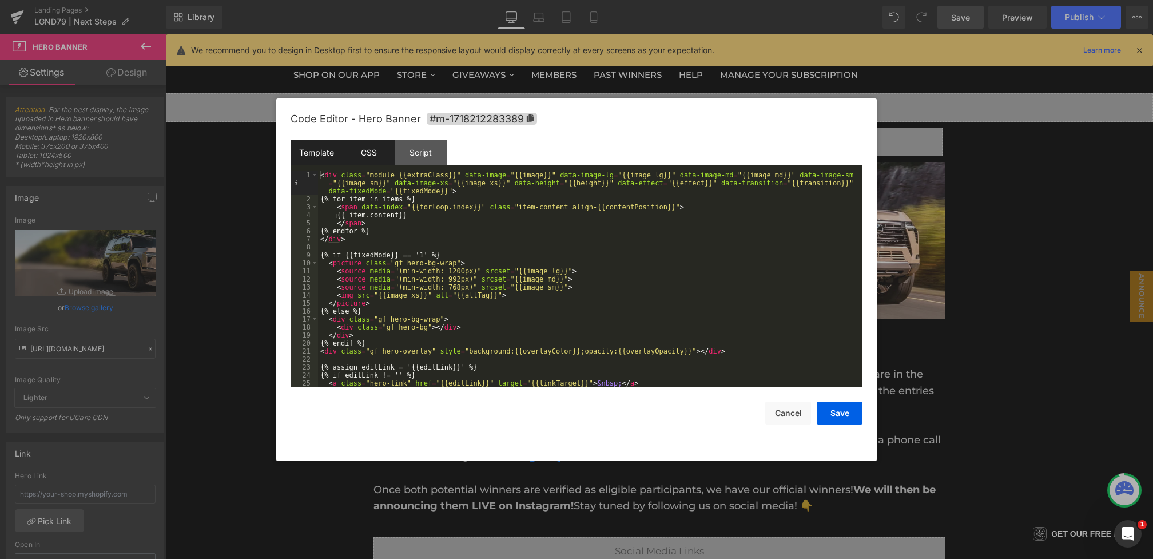
click at [464, 74] on div "CSS" at bounding box center [470, 68] width 12 height 14
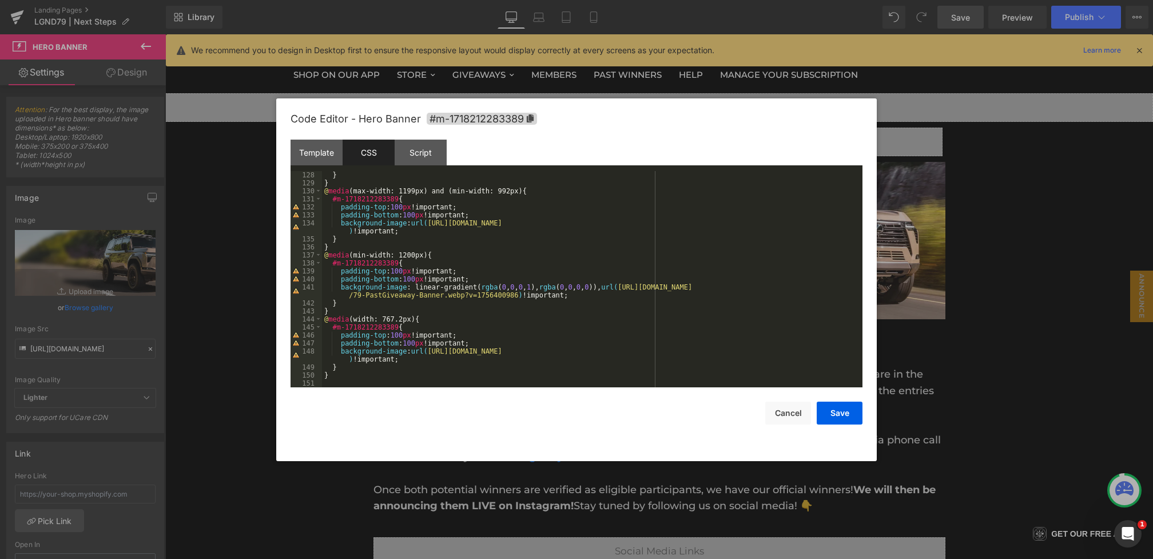
click at [0, 0] on div "} } @ media (max-width: 1199px) and (min-width: 992px) { #m-1718212283389 { pad…" at bounding box center [0, 0] width 0 height 0
drag, startPoint x: 501, startPoint y: 284, endPoint x: 484, endPoint y: 284, distance: 17.7
click at [0, 0] on div "} } @ media (max-width: 1199px) and (min-width: 992px) { #m-1718212283389 { pad…" at bounding box center [0, 0] width 0 height 0
click at [0, 0] on button "Save" at bounding box center [0, 0] width 0 height 0
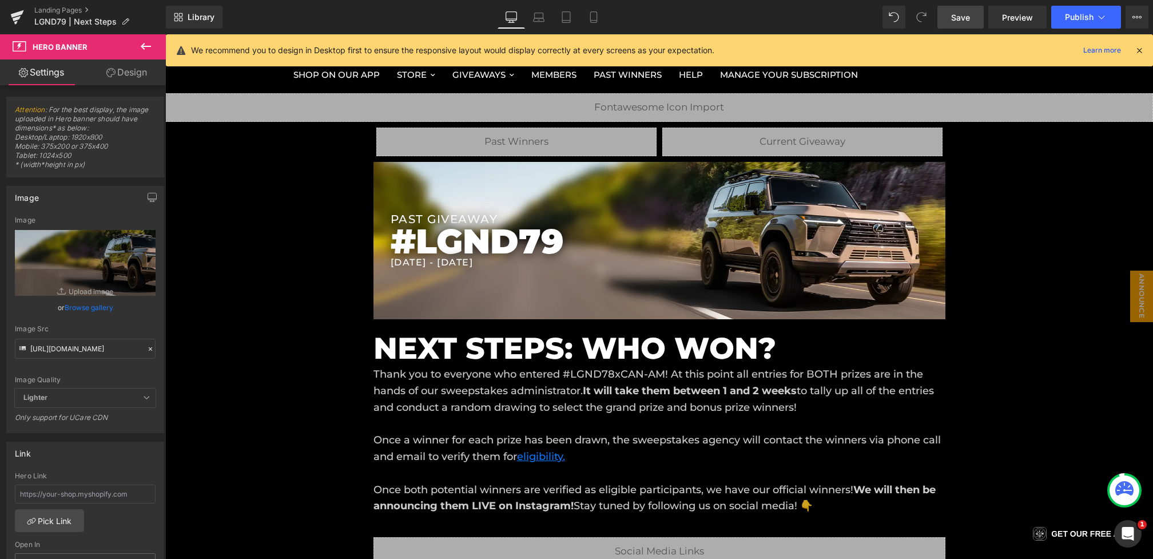
click at [968, 25] on link "Save" at bounding box center [960, 17] width 46 height 23
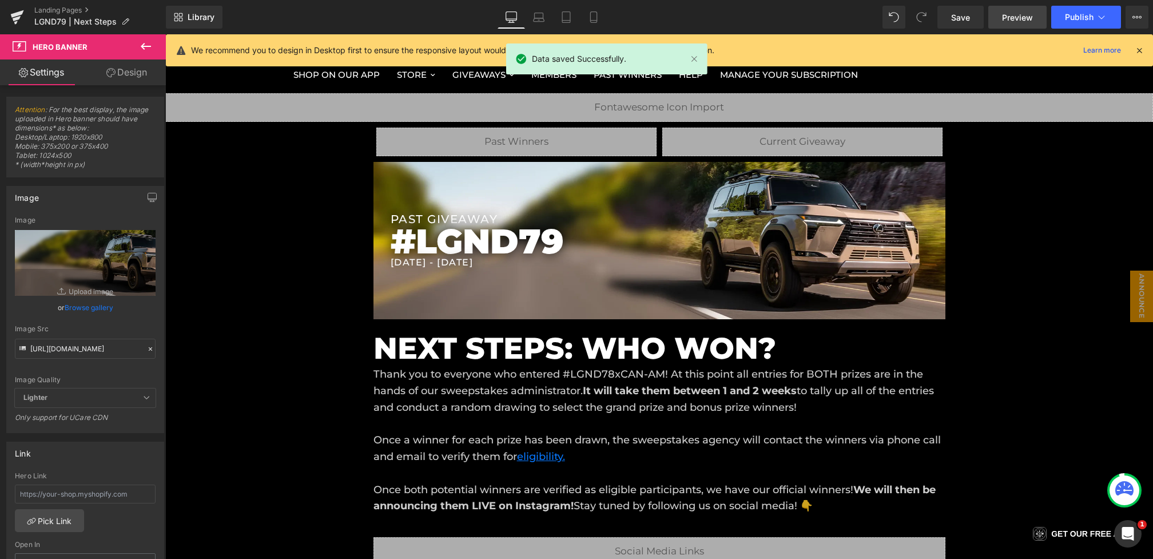
click at [994, 18] on link "Preview" at bounding box center [1017, 17] width 58 height 23
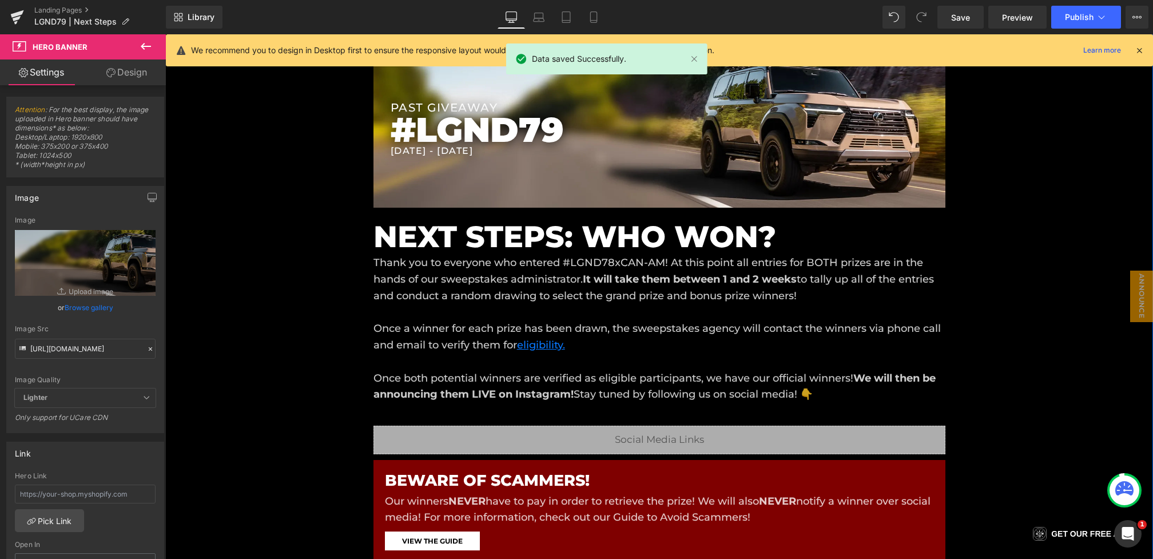
click at [626, 268] on p "Thank you to everyone who entered #LGND78xCAN-AM! At this point all entries for…" at bounding box center [659, 328] width 572 height 148
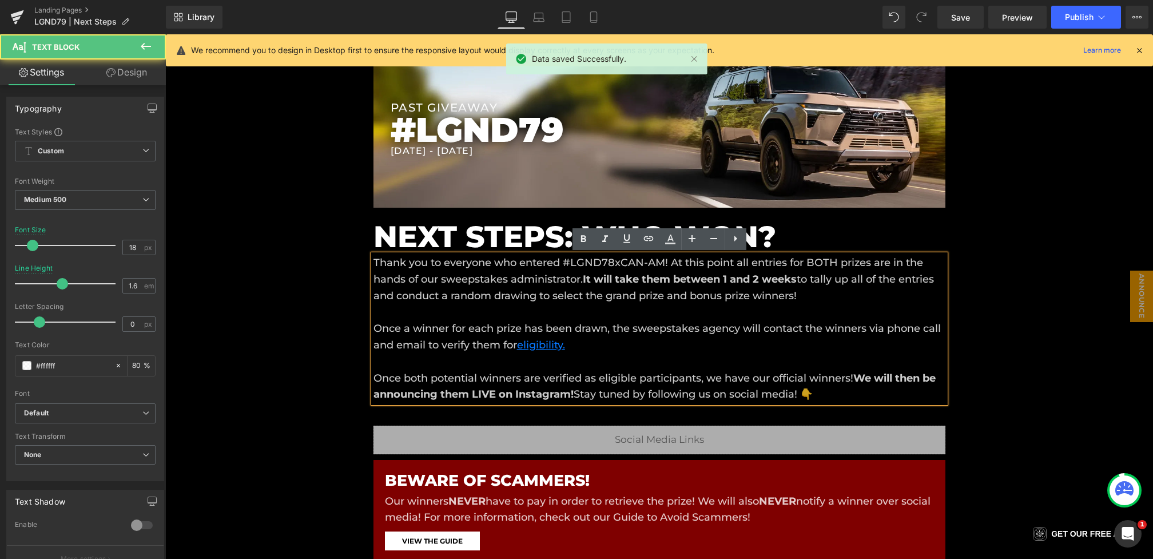
click at [621, 265] on p "Thank you to everyone who entered #LGND78xCAN-AM! At this point all entries for…" at bounding box center [659, 328] width 572 height 148
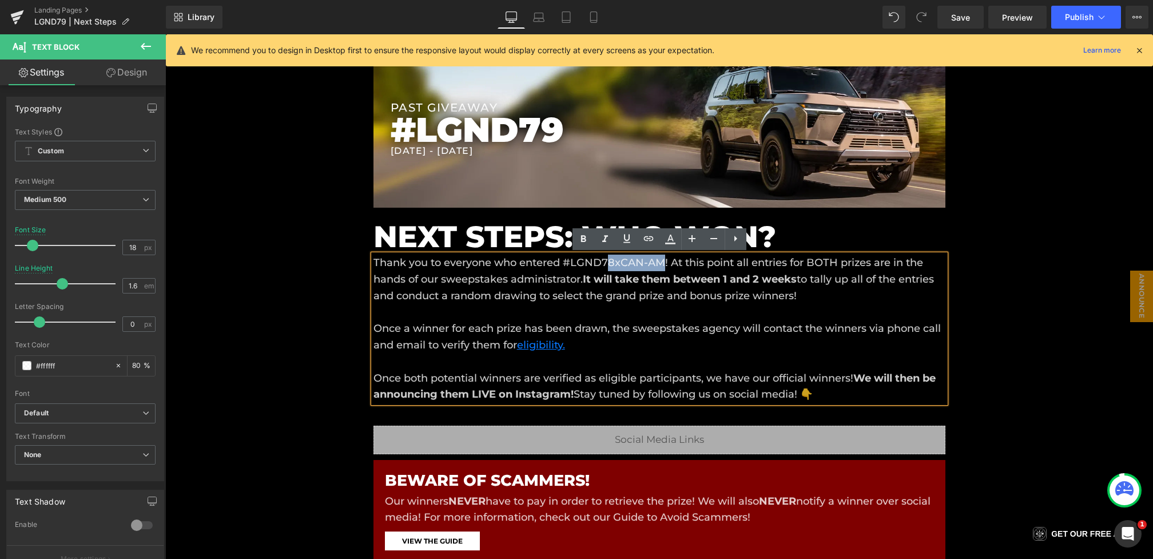
drag, startPoint x: 661, startPoint y: 261, endPoint x: 605, endPoint y: 261, distance: 55.5
click at [605, 261] on p "Thank you to everyone who entered #LGND78xCAN-AM! At this point all entries for…" at bounding box center [659, 328] width 572 height 148
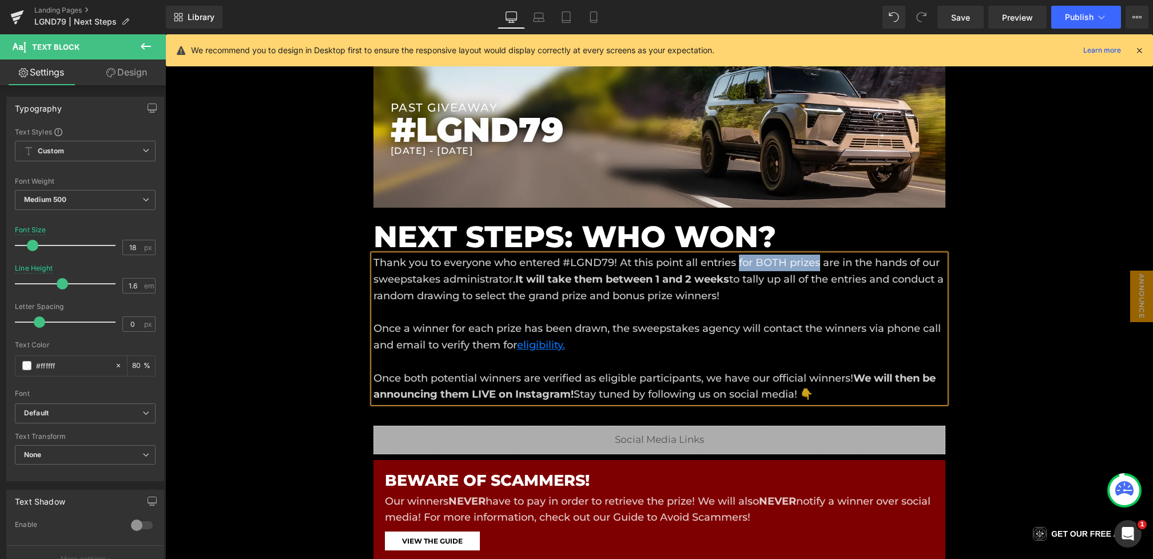
drag, startPoint x: 741, startPoint y: 261, endPoint x: 819, endPoint y: 264, distance: 78.4
click at [819, 264] on p "Thank you to everyone who entered #LGND79! At this point all entries for BOTH p…" at bounding box center [659, 328] width 572 height 148
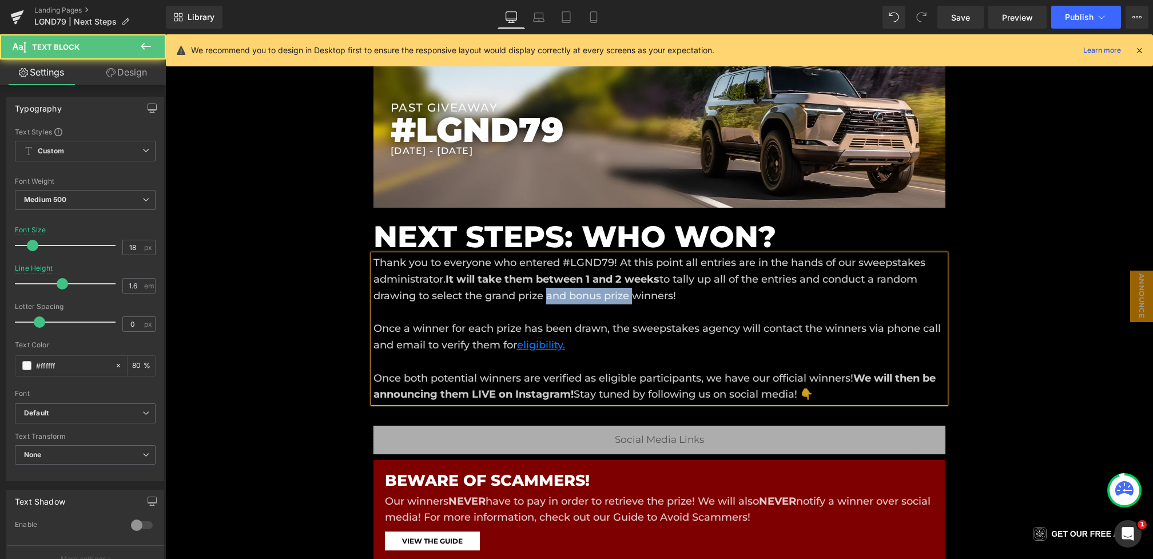
drag, startPoint x: 545, startPoint y: 297, endPoint x: 630, endPoint y: 297, distance: 84.6
click at [630, 297] on p "Thank you to everyone who entered #LGND79! At this point all entries are in the…" at bounding box center [659, 328] width 572 height 148
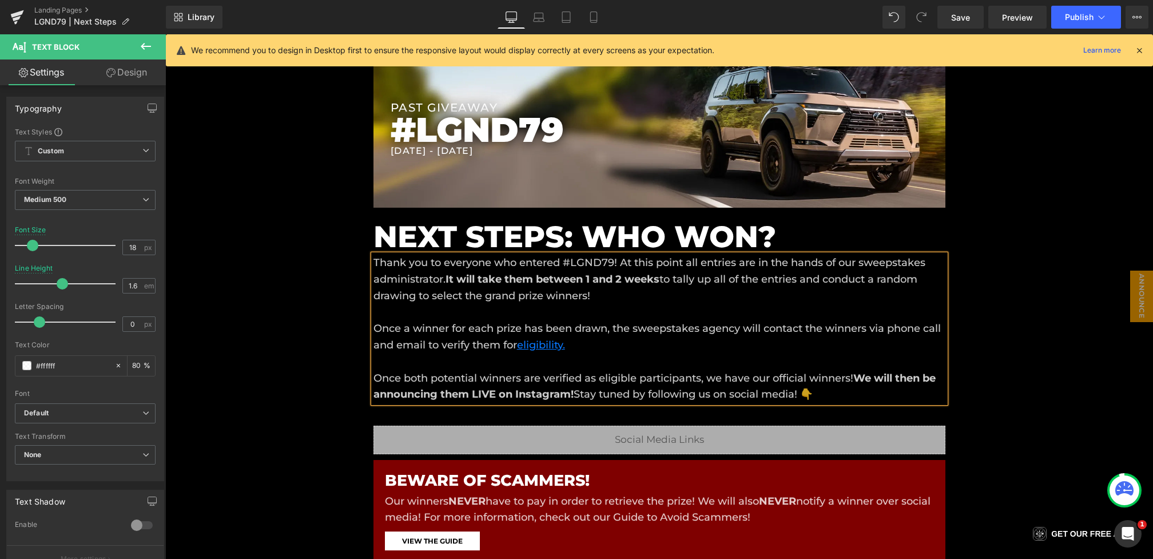
click at [589, 297] on p "Thank you to everyone who entered #LGND79! At this point all entries are in the…" at bounding box center [659, 328] width 572 height 148
drag, startPoint x: 470, startPoint y: 329, endPoint x: 521, endPoint y: 327, distance: 51.5
click at [521, 327] on p "Thank you to everyone who entered #LGND79! At this point all entries are in the…" at bounding box center [659, 328] width 572 height 148
click at [412, 326] on p "Thank you to everyone who entered #LGND79! At this point all entries are in the…" at bounding box center [659, 328] width 572 height 148
click at [508, 329] on p "Thank you to everyone who entered #LGND79! At this point all entries are in the…" at bounding box center [659, 328] width 572 height 148
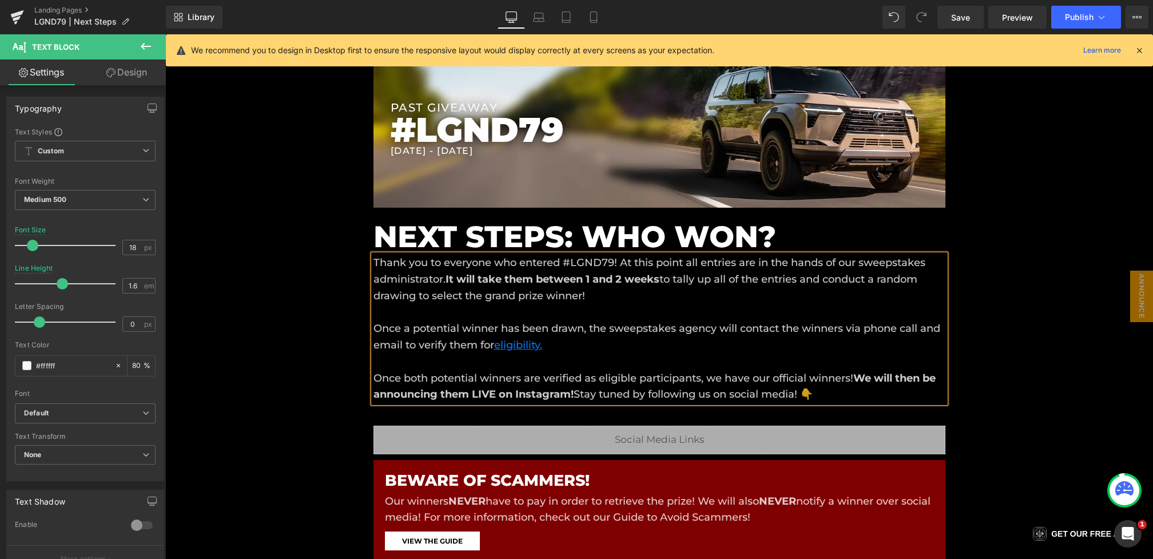
click at [449, 373] on p "Thank you to everyone who entered #LGND79! At this point all entries are in the…" at bounding box center [659, 328] width 572 height 148
drag, startPoint x: 402, startPoint y: 378, endPoint x: 429, endPoint y: 378, distance: 27.4
click at [429, 378] on p "Thank you to everyone who entered #LGND79! At this point all entries are in the…" at bounding box center [659, 328] width 572 height 148
click at [538, 380] on p "Thank you to everyone who entered #LGND79! At this point all entries are in the…" at bounding box center [659, 328] width 572 height 148
click at [588, 378] on p "Thank you to everyone who entered #LGND79! At this point all entries are in the…" at bounding box center [659, 328] width 572 height 148
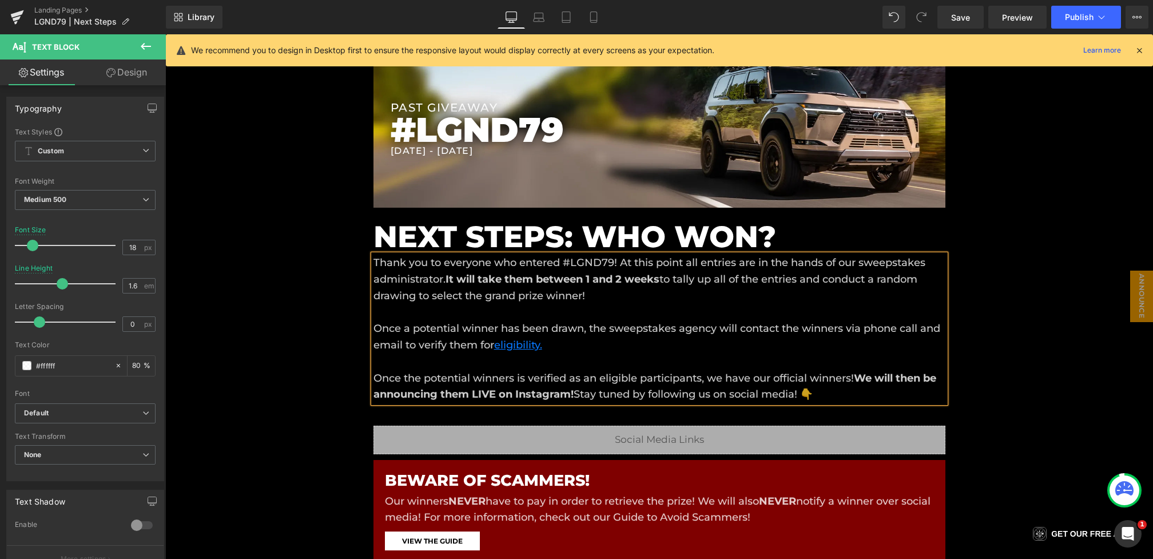
click at [704, 379] on p "Thank you to everyone who entered #LGND79! At this point all entries are in the…" at bounding box center [659, 328] width 572 height 148
click at [850, 380] on p "Thank you to everyone who entered #LGND79! At this point all entries are in the…" at bounding box center [659, 328] width 572 height 148
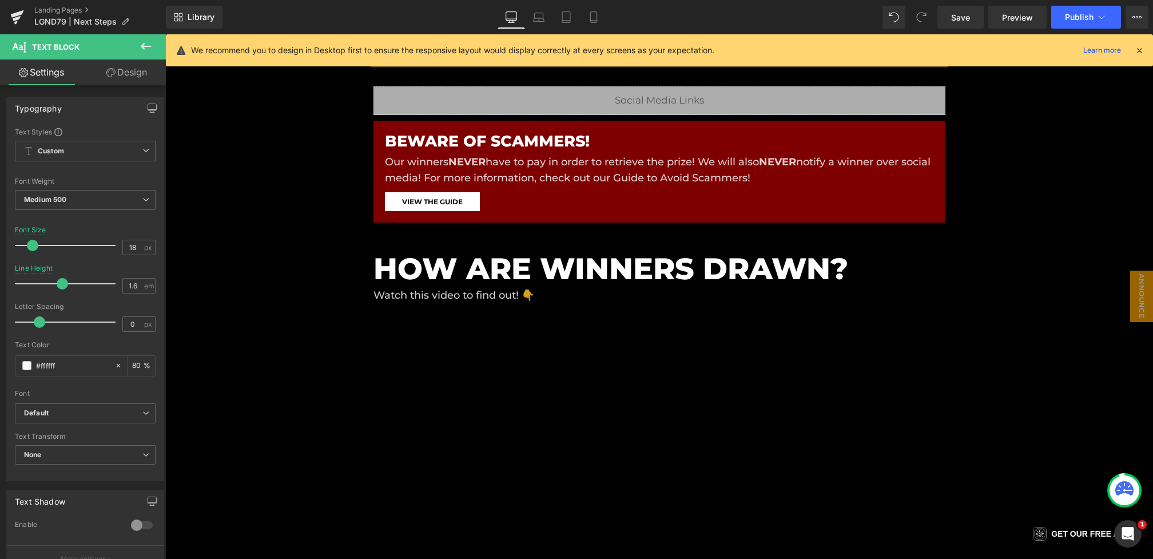
scroll to position [125, 0]
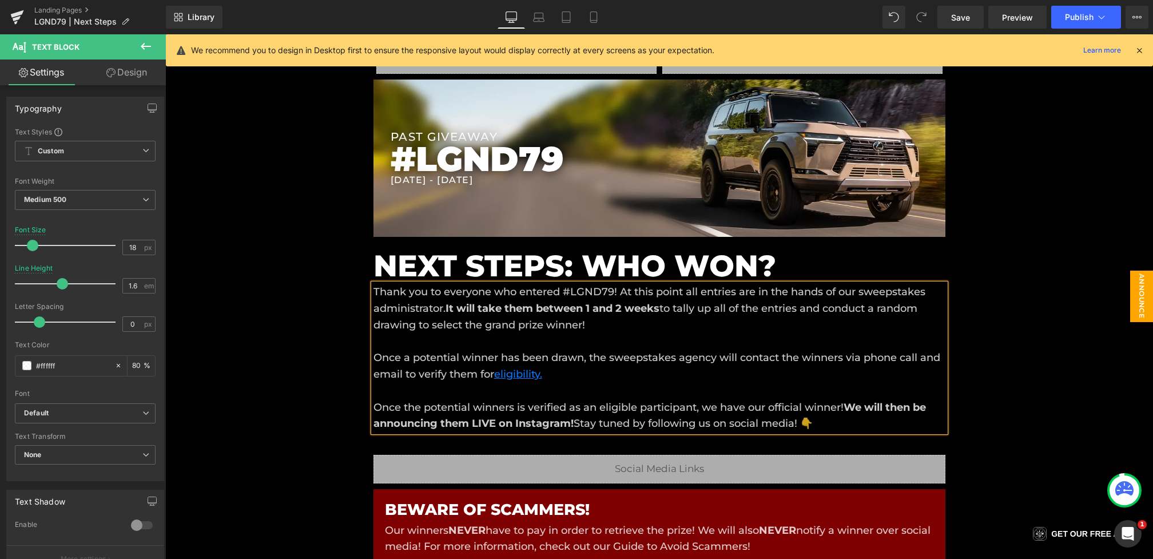
click at [1139, 297] on span "Announce [DATE]" at bounding box center [1130, 295] width 46 height 51
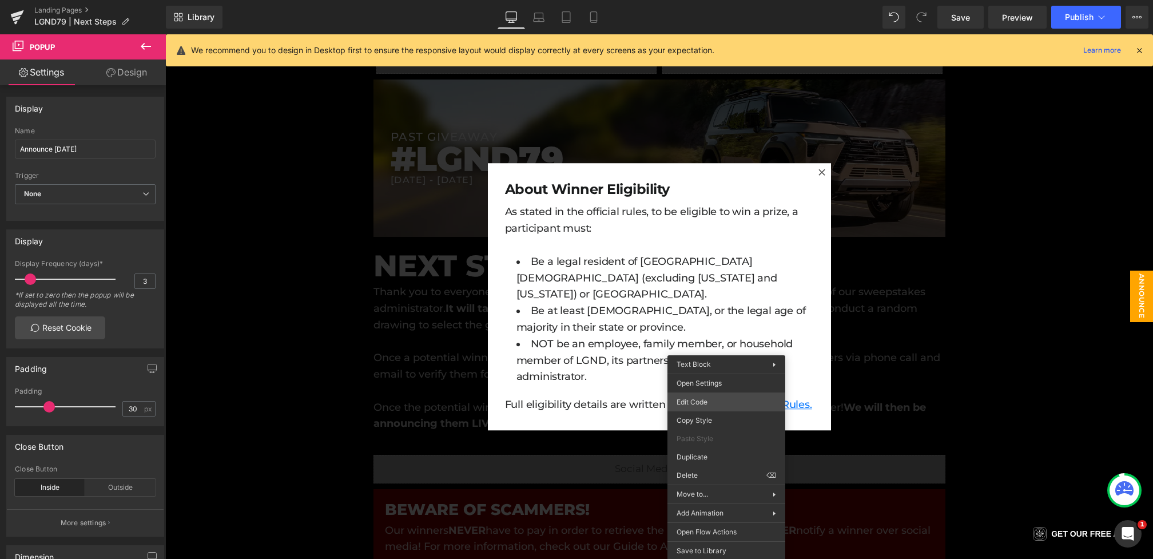
click at [704, 0] on div "Hero Banner You are previewing how the will restyle your page. You can not edit…" at bounding box center [576, 0] width 1153 height 0
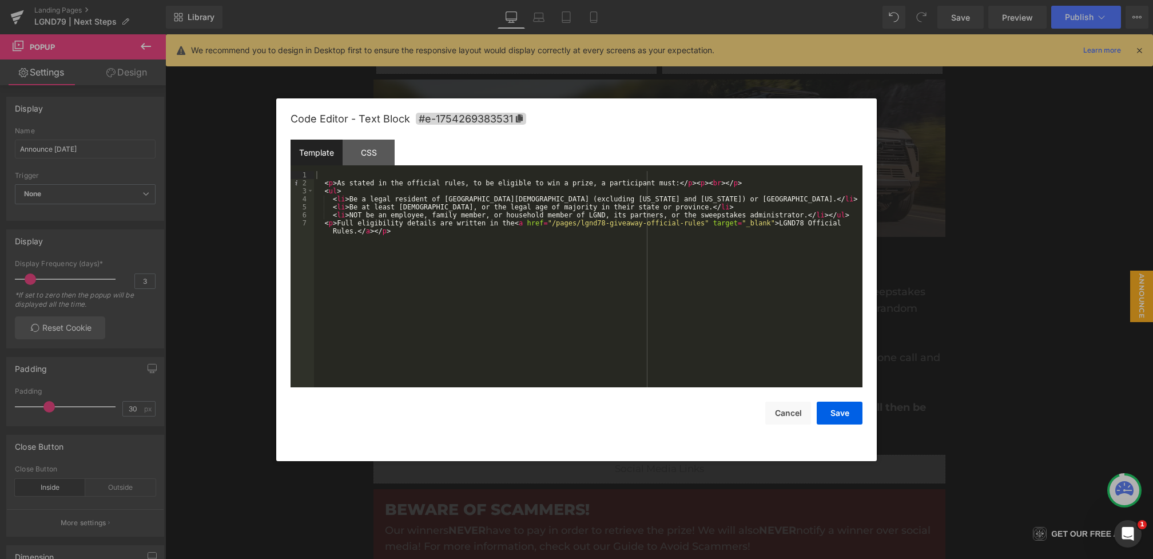
click at [0, 0] on div "< p > As stated in the official rules, to be eligible to win a prize, a partici…" at bounding box center [0, 0] width 0 height 0
click at [838, 407] on button "Save" at bounding box center [839, 412] width 46 height 23
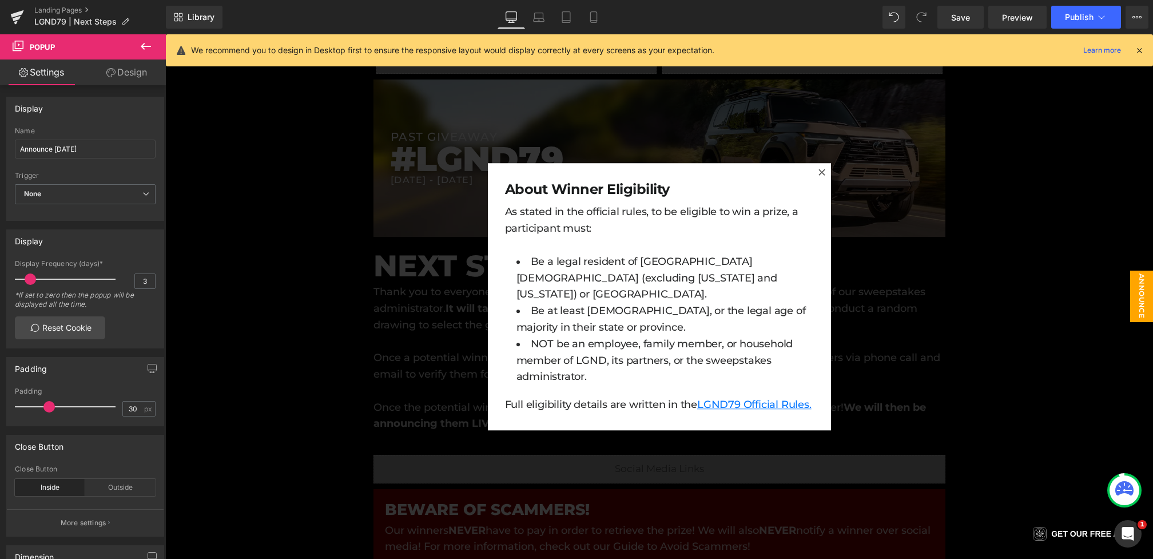
click at [973, 379] on div at bounding box center [658, 296] width 987 height 524
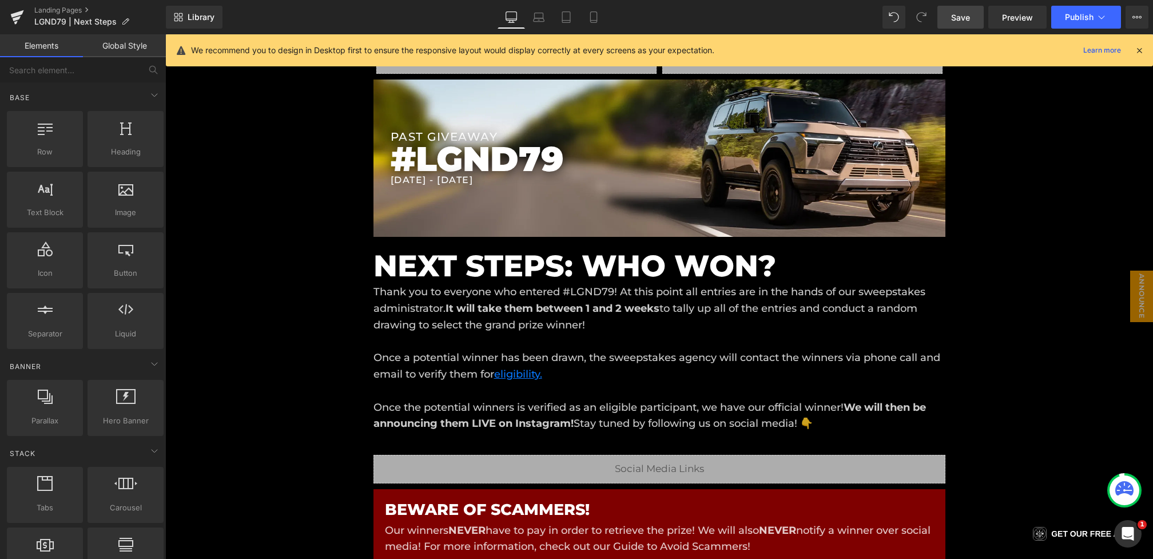
click at [969, 17] on span "Save" at bounding box center [960, 17] width 19 height 12
click at [398, 176] on div "[DATE] - [DATE] Heading" at bounding box center [667, 180] width 555 height 11
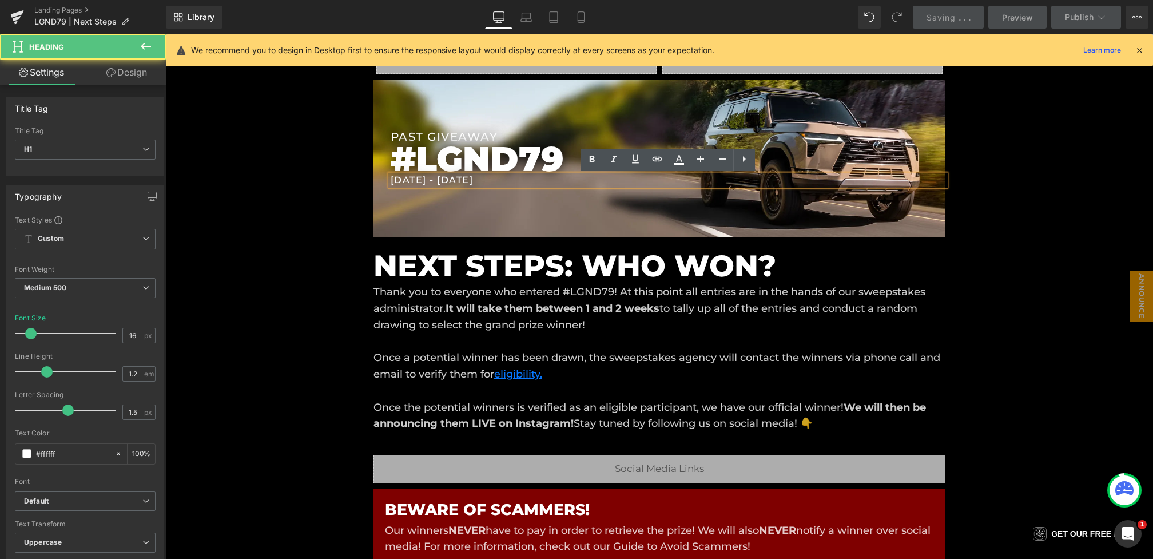
click at [399, 177] on div "[DATE] - [DATE] Heading" at bounding box center [667, 180] width 555 height 11
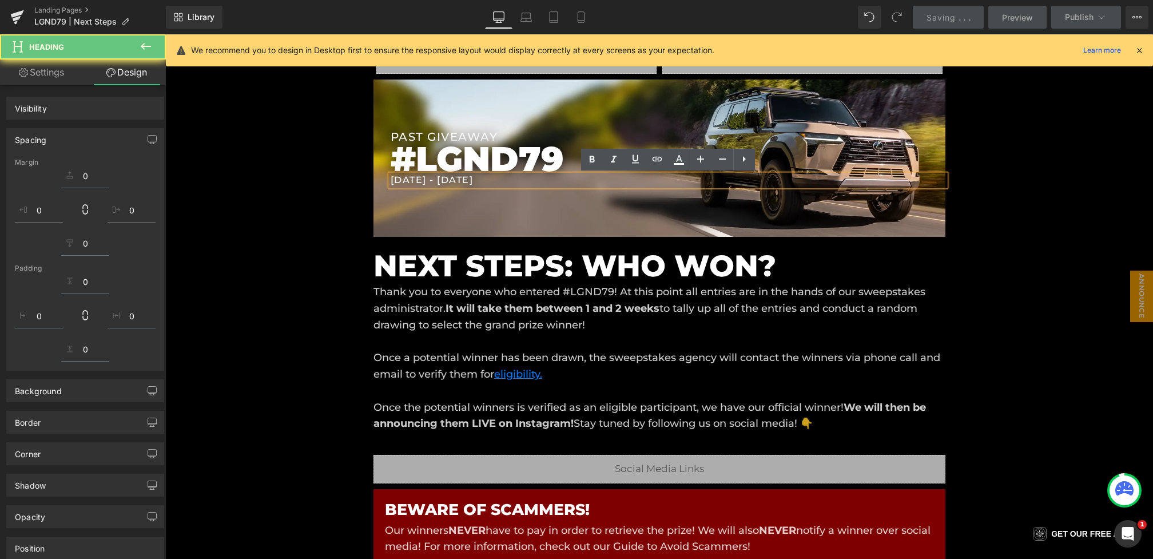
click at [406, 179] on h1 "[DATE] - [DATE]" at bounding box center [667, 180] width 555 height 11
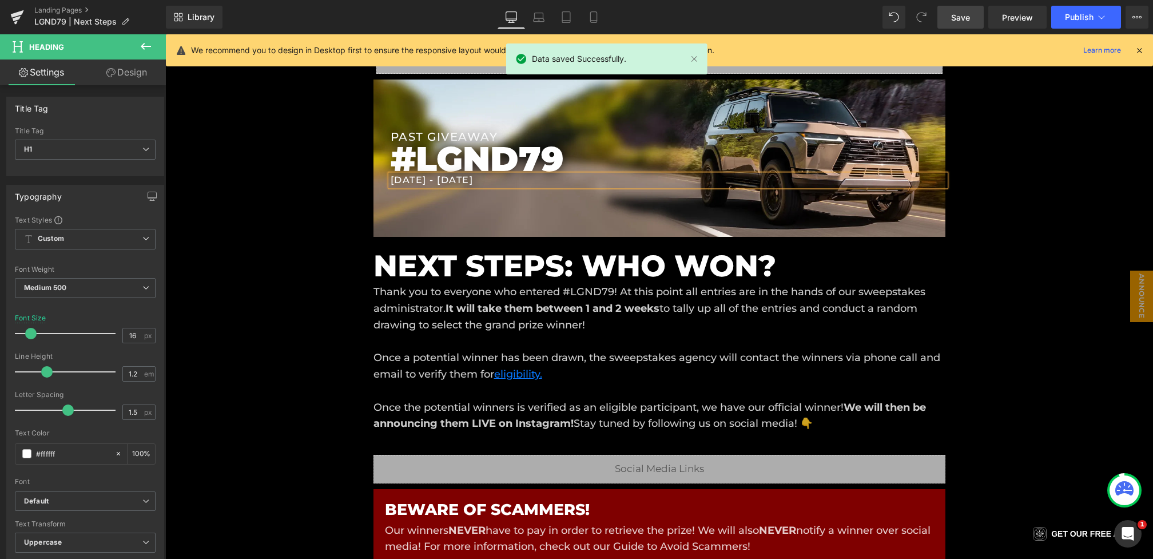
click at [476, 180] on h1 "[DATE] - [DATE]" at bounding box center [667, 180] width 555 height 11
click at [942, 19] on link "Save" at bounding box center [960, 17] width 46 height 23
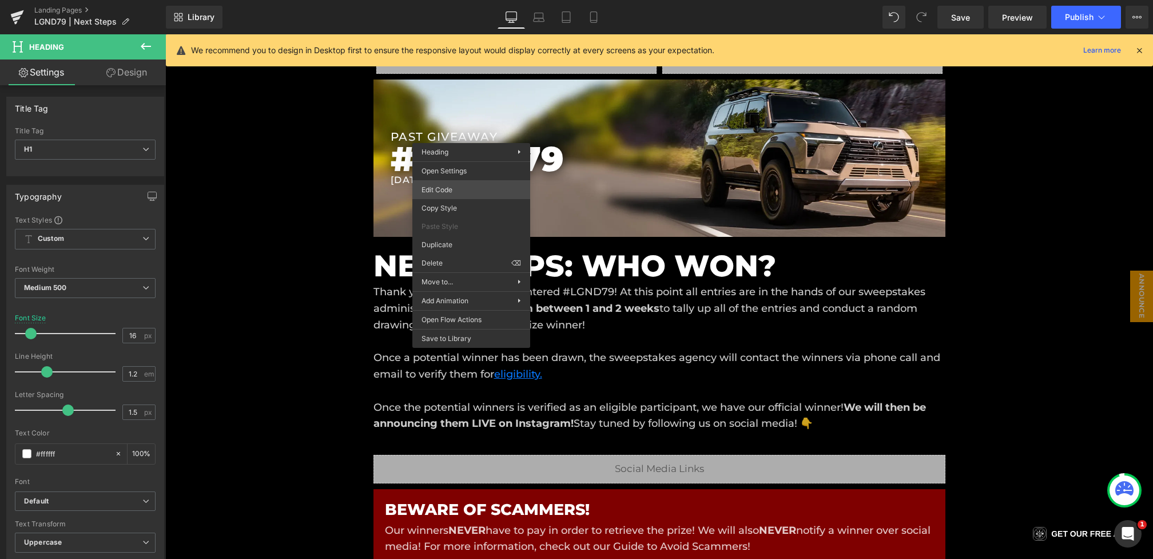
click at [448, 0] on div "Hero Banner You are previewing how the will restyle your page. You can not edit…" at bounding box center [576, 0] width 1153 height 0
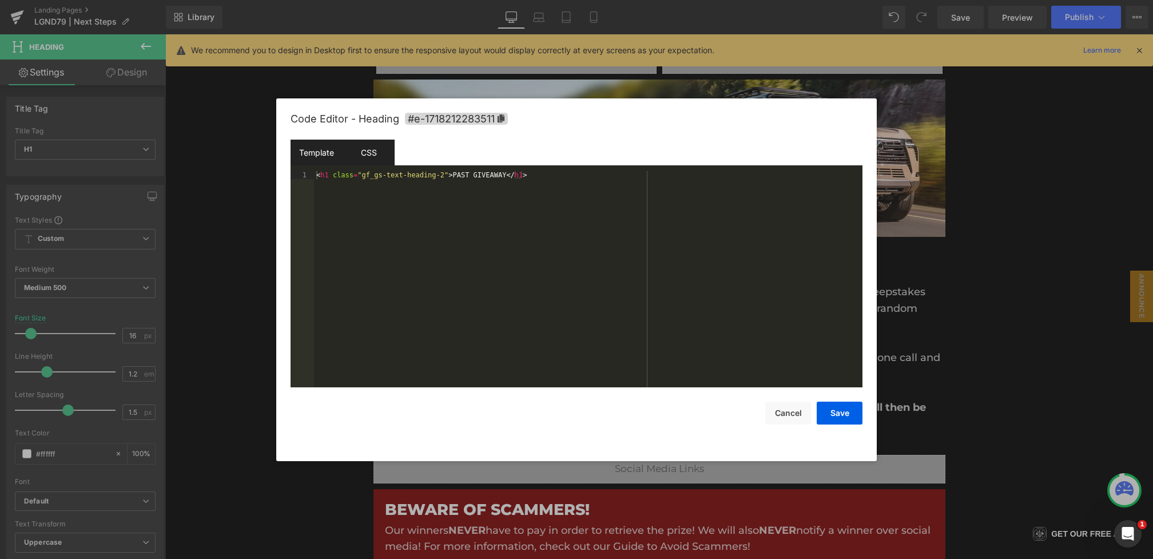
click at [0, 0] on div "CSS" at bounding box center [0, 0] width 0 height 0
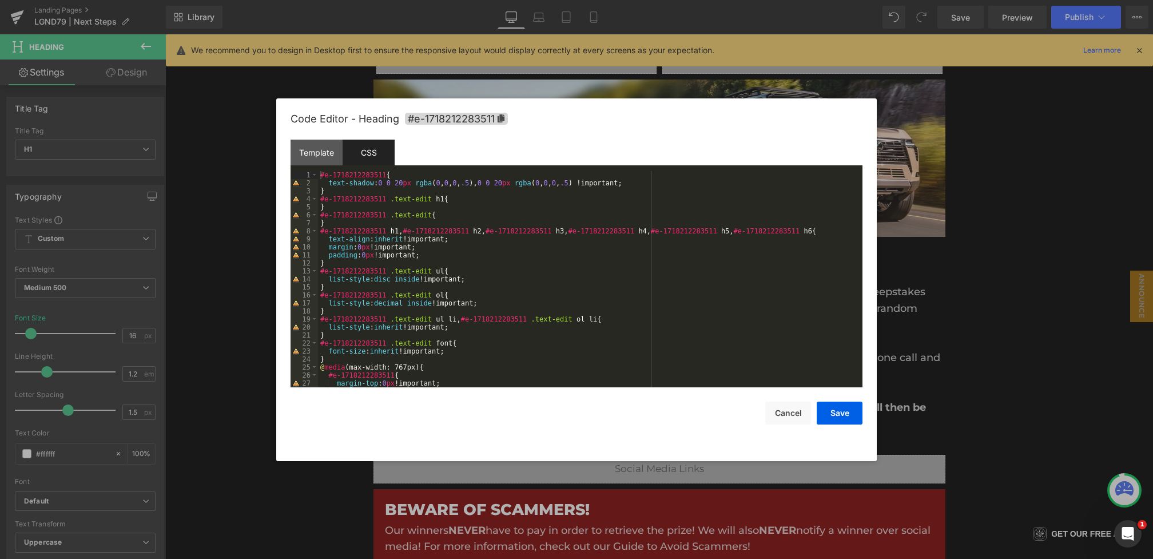
click at [0, 0] on button "Save" at bounding box center [0, 0] width 0 height 0
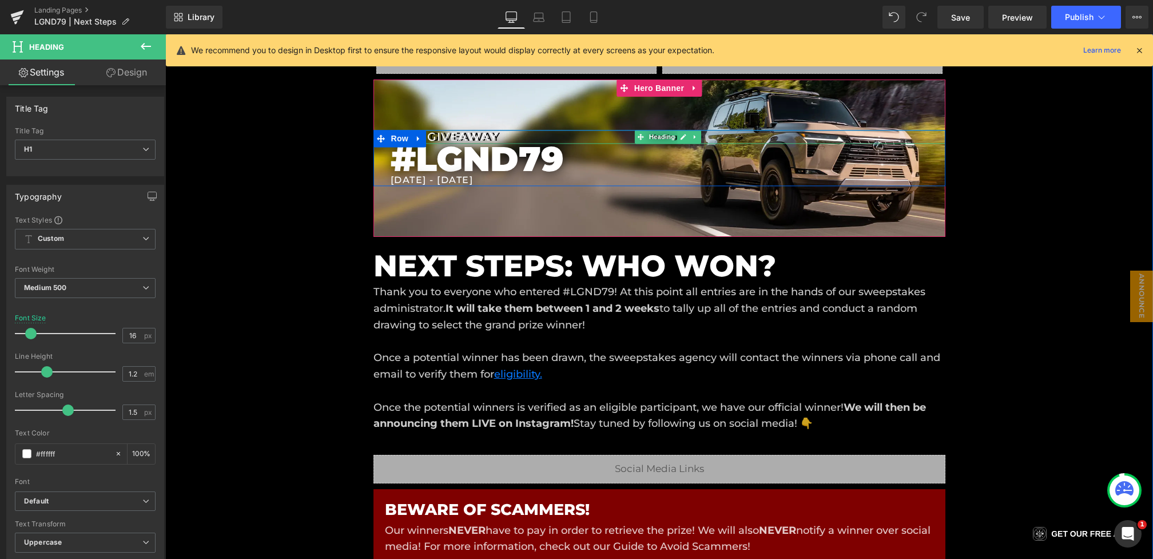
click at [455, 137] on h1 "PAST GIVEAWAY" at bounding box center [667, 137] width 555 height 14
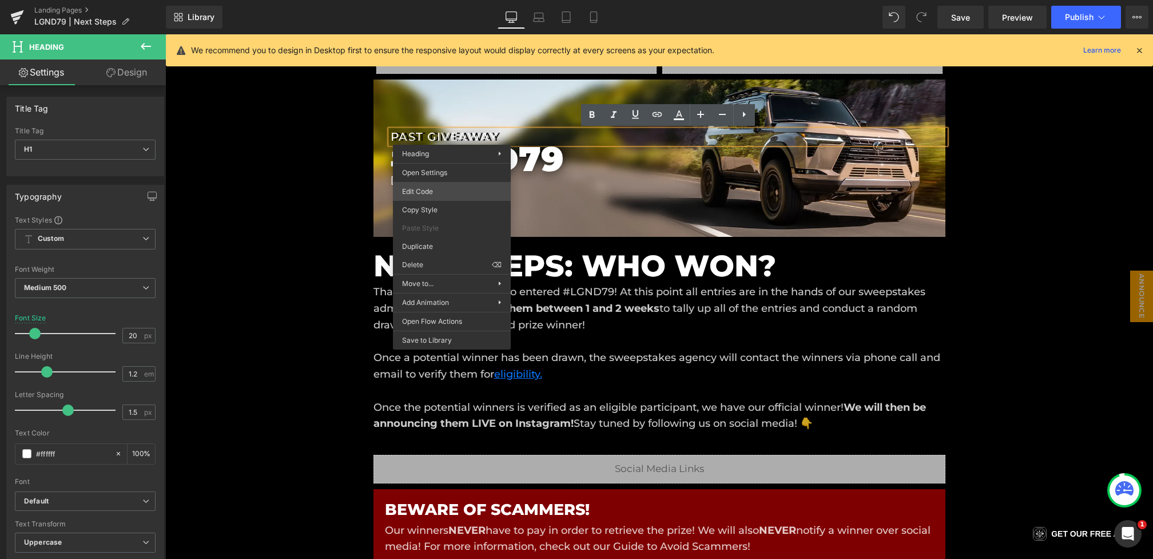
click at [436, 0] on div "Hero Banner You are previewing how the will restyle your page. You can not edit…" at bounding box center [576, 0] width 1153 height 0
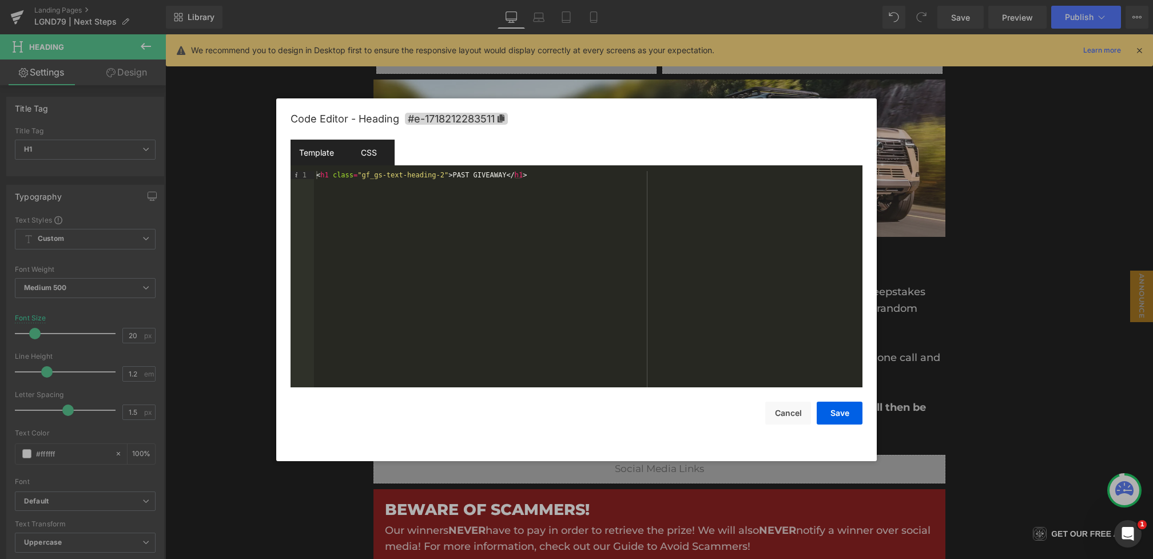
click at [376, 157] on div "CSS" at bounding box center [368, 153] width 52 height 26
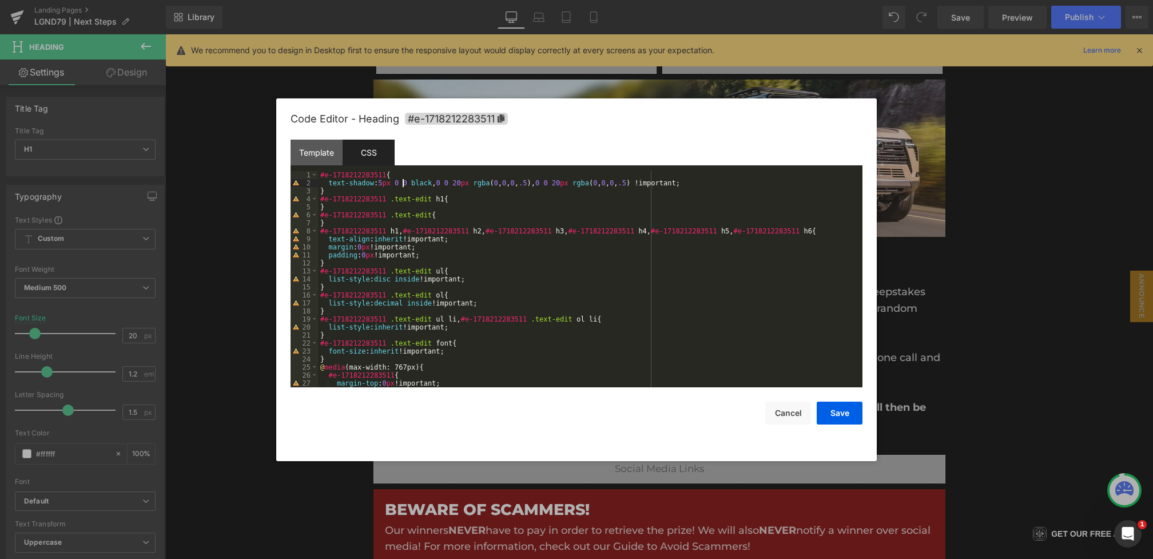
click at [402, 214] on div "#e-1718212283511 { text-shadow : 5 px 0 0 black , 0 0 20 px rgba ( 0 , 0 , 0 , …" at bounding box center [494, 214] width 572 height 0
click at [389, 214] on div "#e-1718212283511 { text-shadow : 5 px 1 px 0 black , 0 0 20 px rgba ( 0 , 0 , 0…" at bounding box center [494, 214] width 572 height 0
click at [0, 0] on button "Save" at bounding box center [0, 0] width 0 height 0
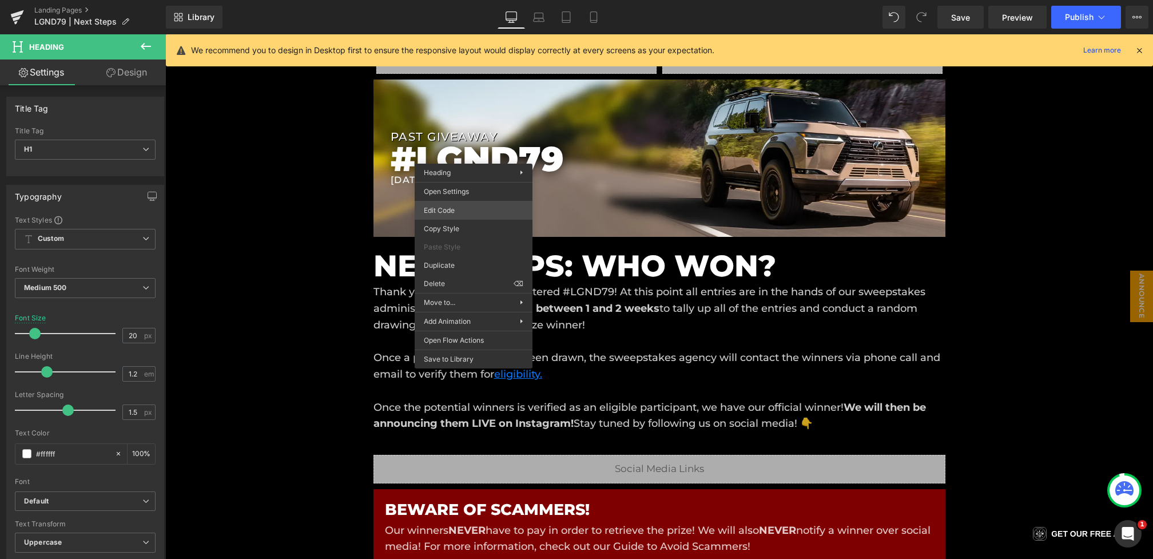
click at [456, 0] on div "Hero Banner You are previewing how the will restyle your page. You can not edit…" at bounding box center [576, 0] width 1153 height 0
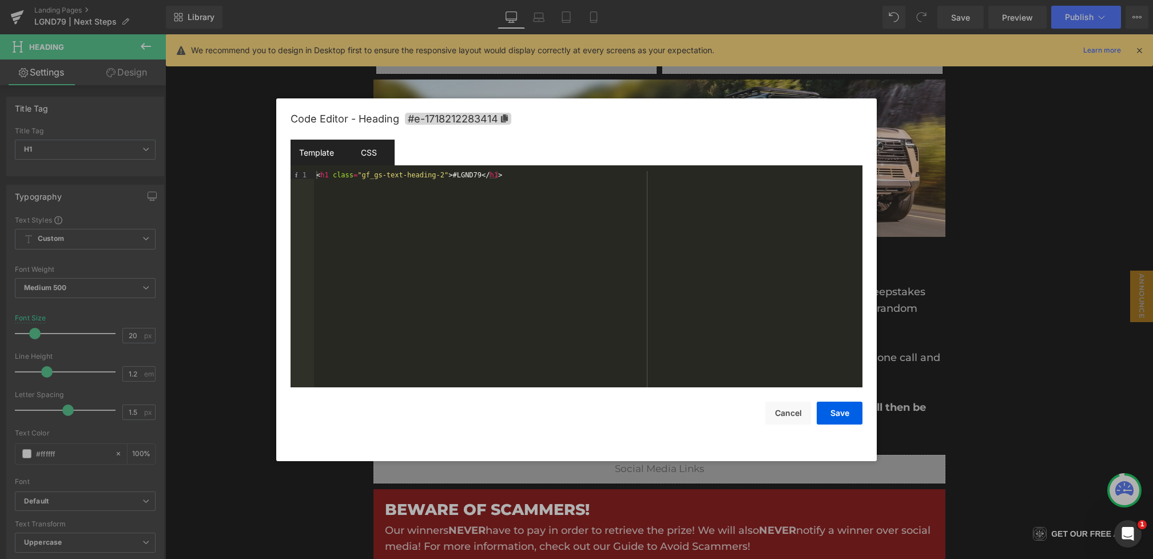
click at [0, 0] on div "CSS" at bounding box center [0, 0] width 0 height 0
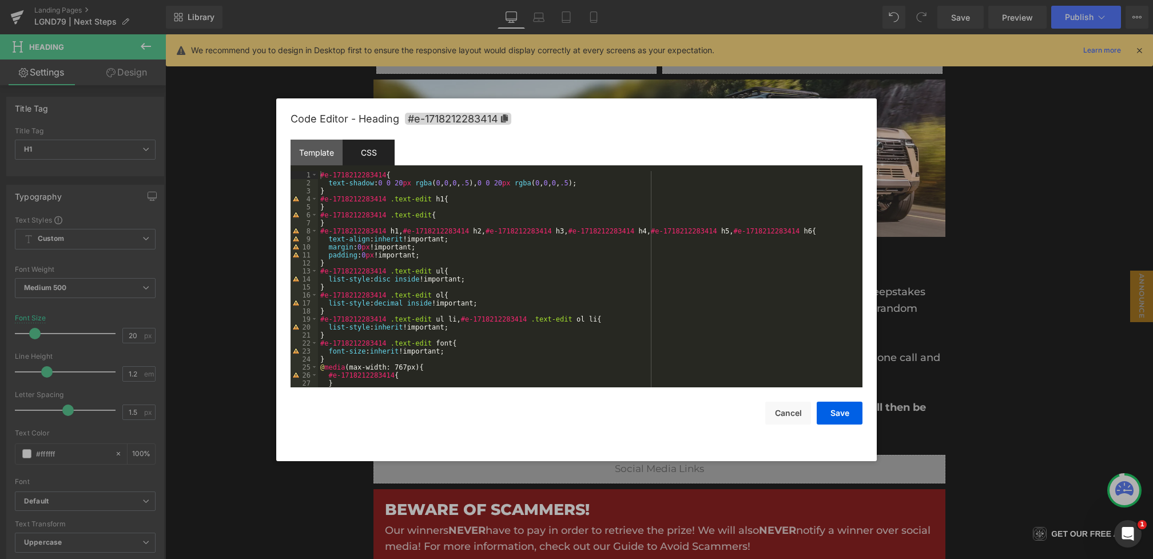
click at [0, 0] on div "#e-1718212283414 { text-shadow : 0 0 20 px rgba ( 0 , 0 , 0 , .5 ), 0 0 20 px r…" at bounding box center [0, 0] width 0 height 0
click at [0, 0] on button "Cancel" at bounding box center [0, 0] width 0 height 0
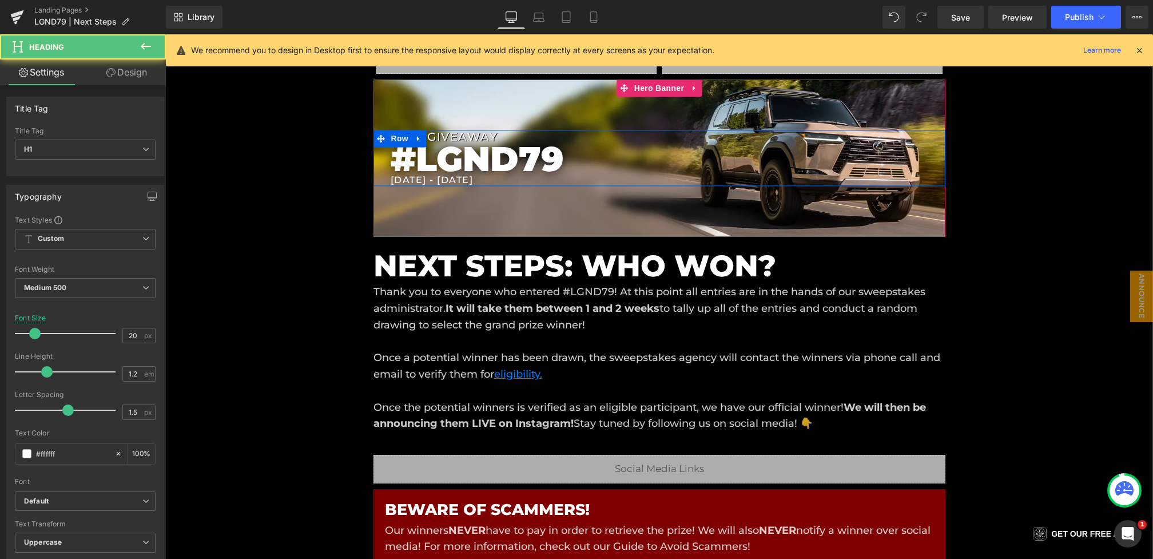
click at [484, 133] on h1 "PAST GIVEAWAY" at bounding box center [667, 137] width 555 height 14
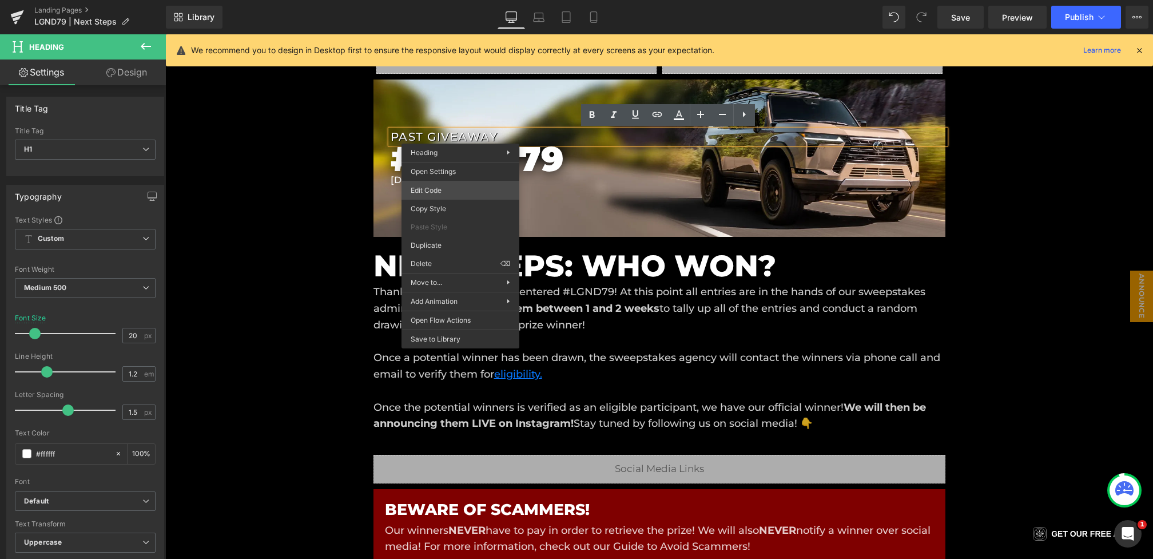
click at [456, 0] on div "Hero Banner You are previewing how the will restyle your page. You can not edit…" at bounding box center [576, 0] width 1153 height 0
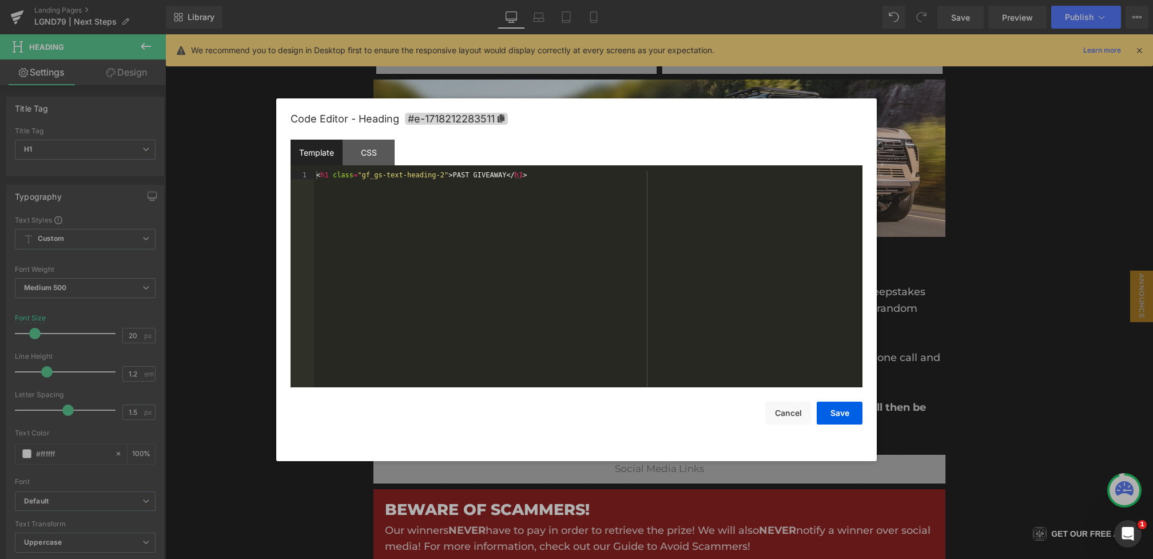
click at [0, 0] on div "CSS" at bounding box center [0, 0] width 0 height 0
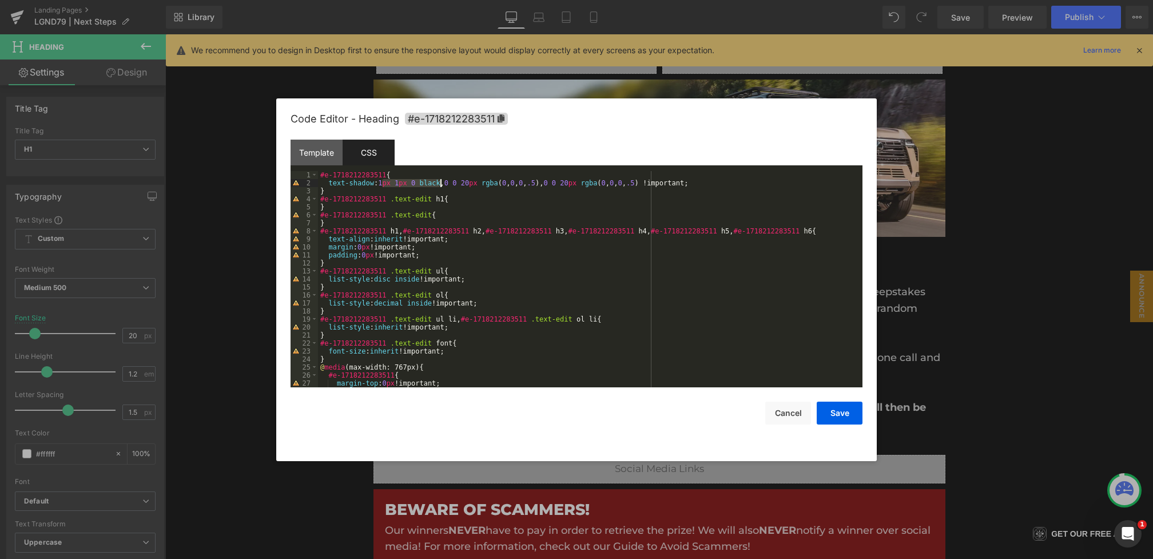
drag, startPoint x: 380, startPoint y: 181, endPoint x: 443, endPoint y: 181, distance: 62.3
click at [0, 0] on div "#e-1718212283511 { text-shadow : 1 px 1 px 0 black , 0 0 20 px rgba ( 0 , 0 , 0…" at bounding box center [0, 0] width 0 height 0
click at [773, 412] on button "Cancel" at bounding box center [788, 412] width 46 height 23
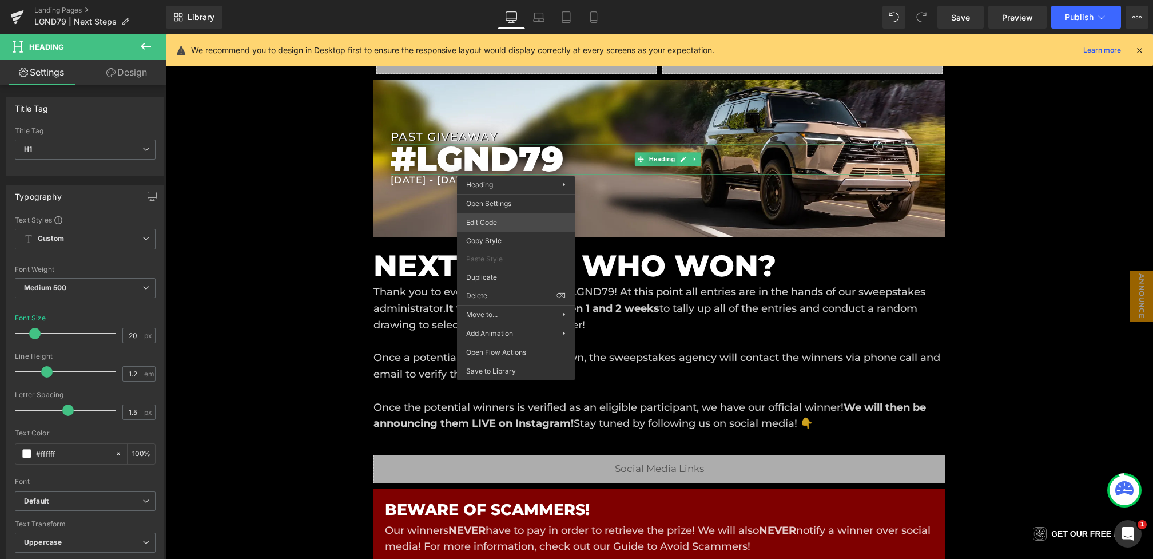
click at [485, 0] on div "Hero Banner You are previewing how the will restyle your page. You can not edit…" at bounding box center [576, 0] width 1153 height 0
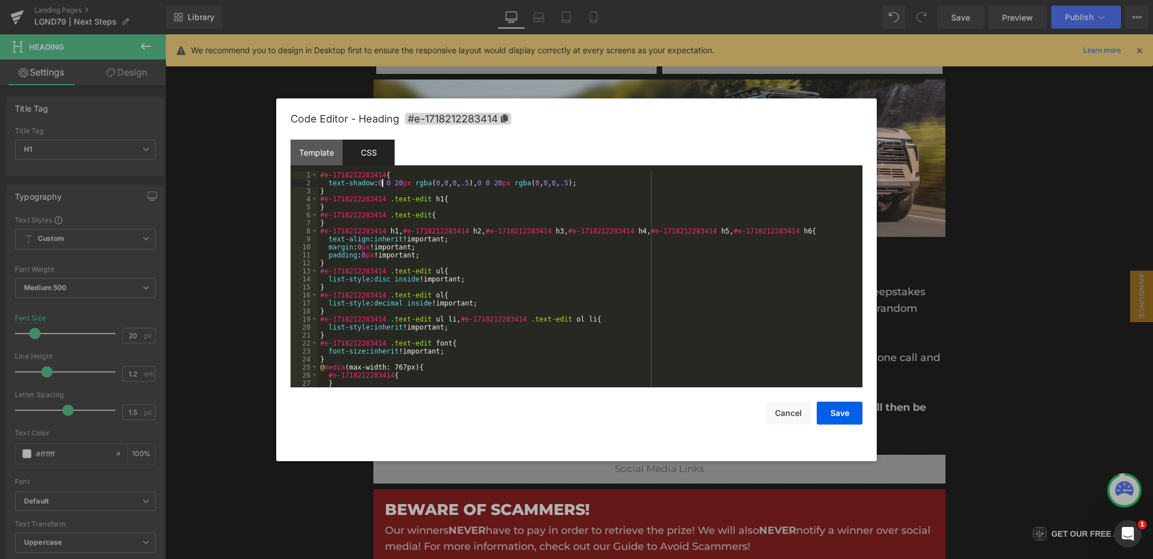
click at [0, 0] on div "#e-1718212283414 { text-shadow : 0 0 20 px rgba ( 0 , 0 , 0 , .5 ), 0 0 20 px r…" at bounding box center [0, 0] width 0 height 0
paste textarea
click at [820, 415] on button "Save" at bounding box center [839, 412] width 46 height 23
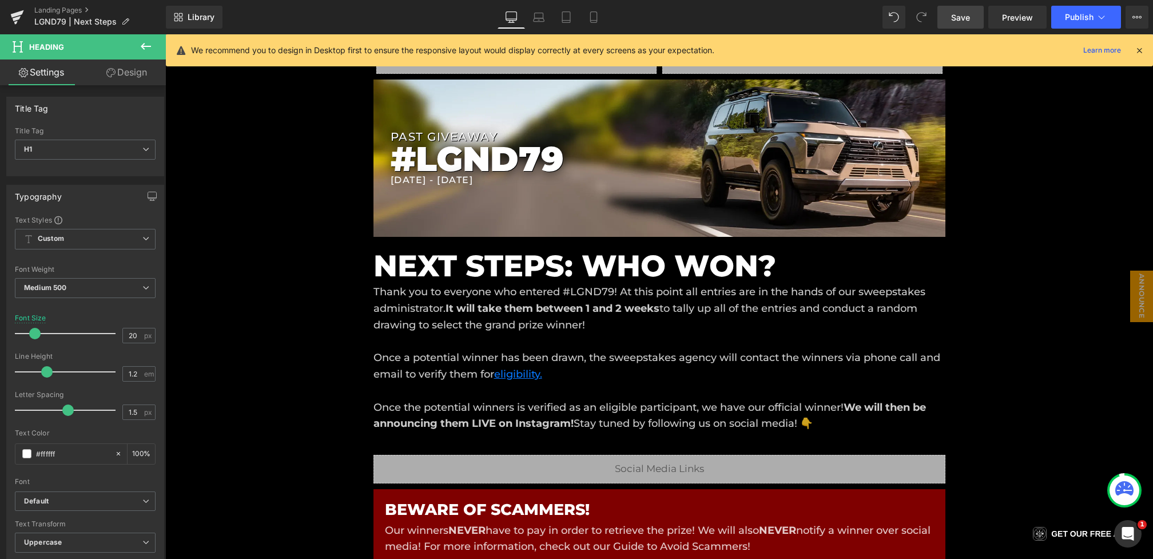
click at [962, 22] on span "Save" at bounding box center [960, 17] width 19 height 12
click at [533, 16] on icon at bounding box center [538, 16] width 11 height 11
click at [533, 15] on link "Laptop" at bounding box center [525, 17] width 27 height 23
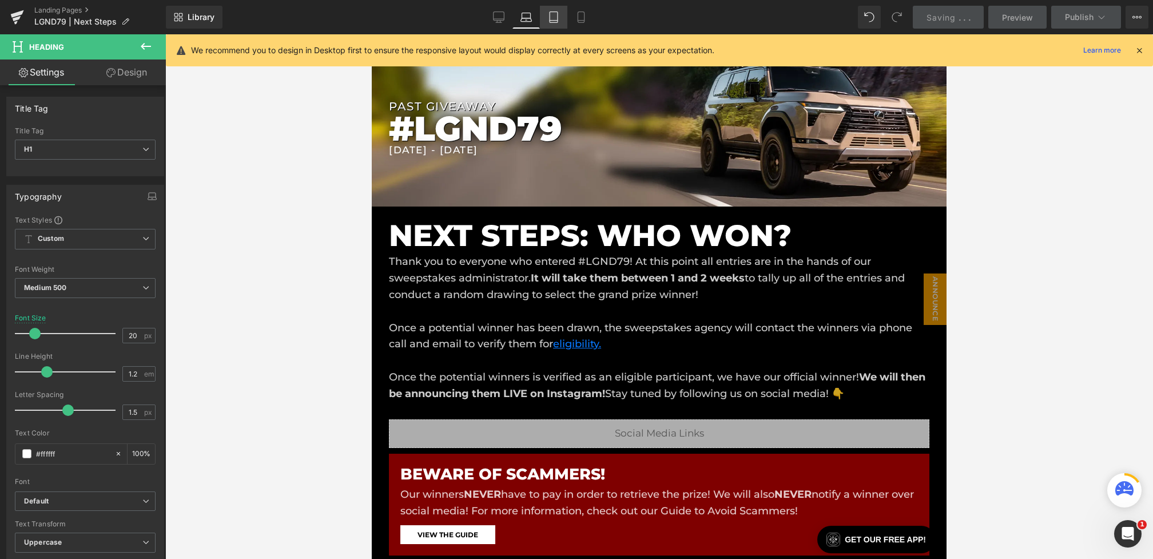
click at [562, 15] on link "Tablet" at bounding box center [553, 17] width 27 height 23
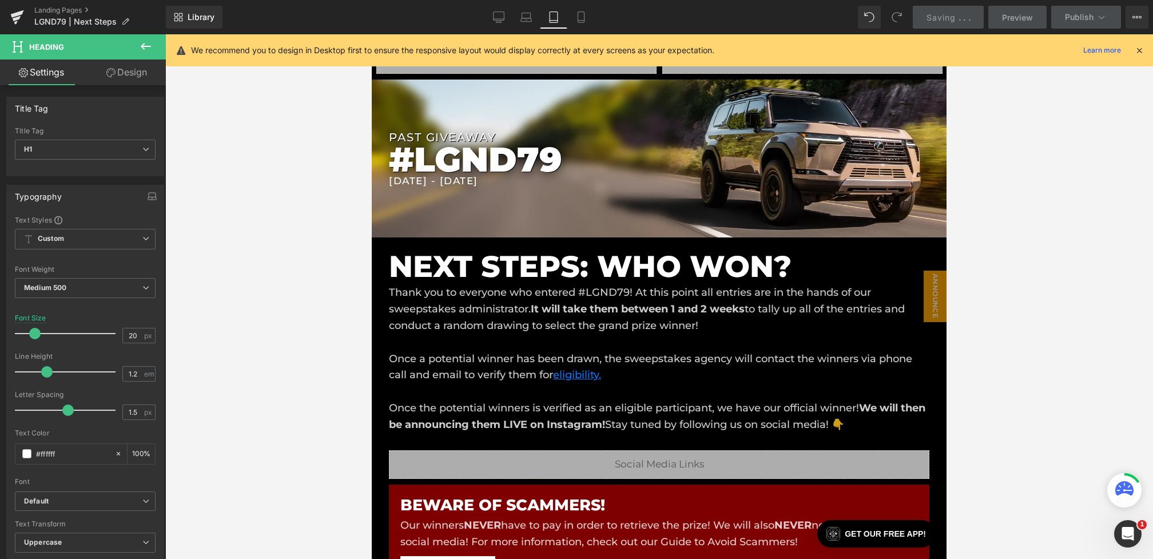
click at [590, 15] on link "Mobile" at bounding box center [580, 17] width 27 height 23
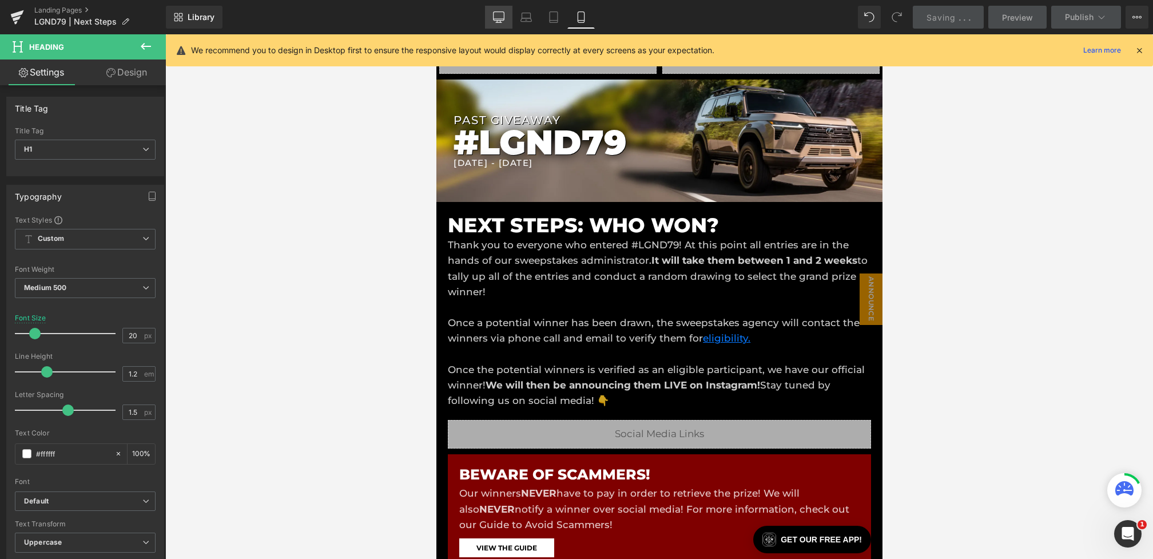
scroll to position [82, 0]
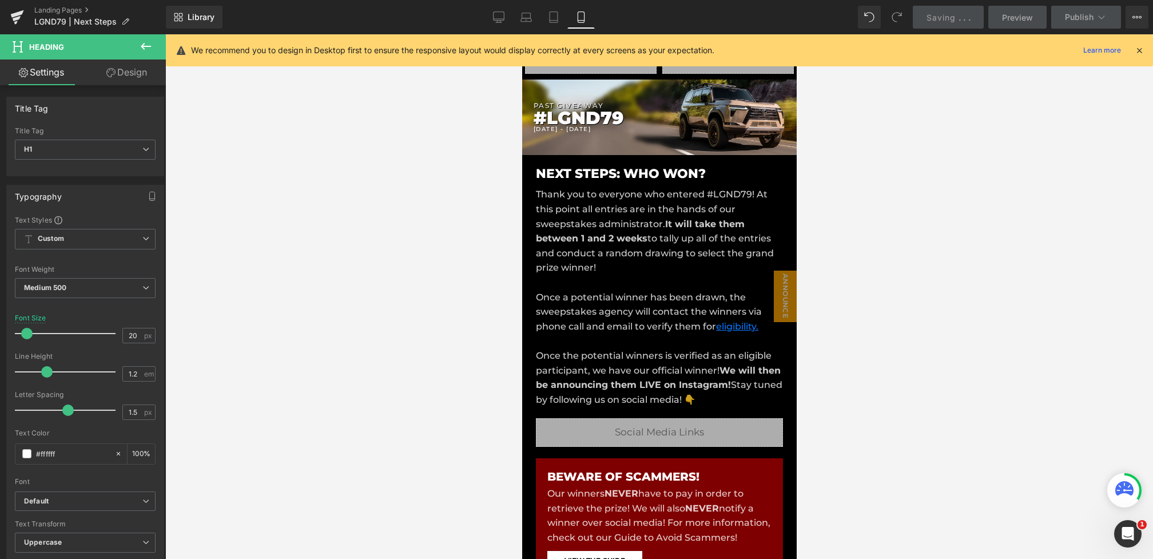
click at [484, 22] on div "Library Mobile Desktop Laptop Tablet Mobile Saving . . . Preview Publish Schedu…" at bounding box center [659, 17] width 987 height 23
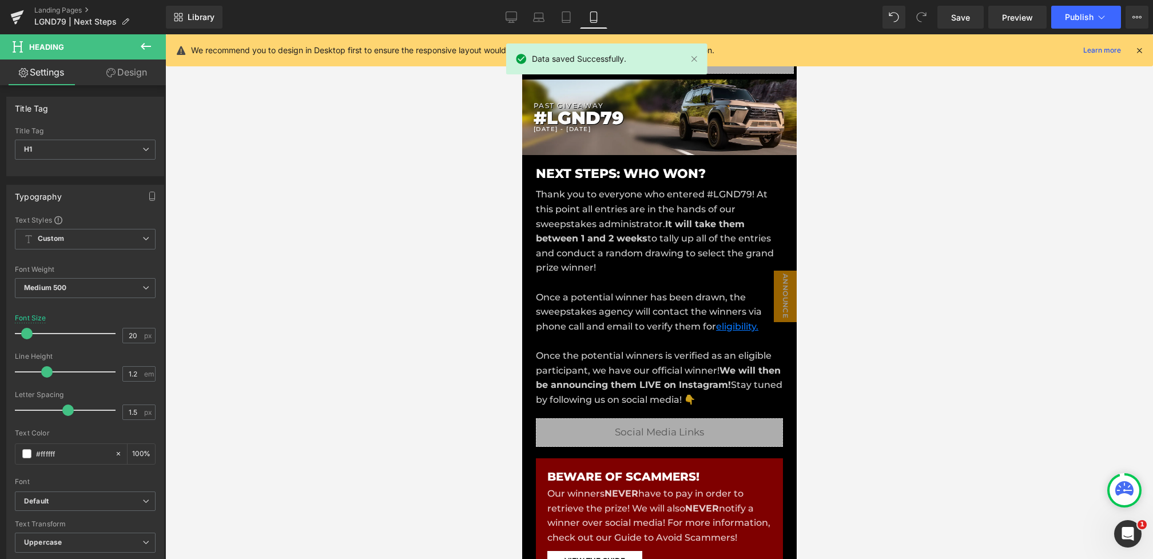
click at [494, 17] on div "Library Mobile Desktop Laptop Tablet Mobile Save Preview Publish Scheduled View…" at bounding box center [659, 17] width 987 height 23
click at [517, 17] on link "Desktop" at bounding box center [510, 17] width 27 height 23
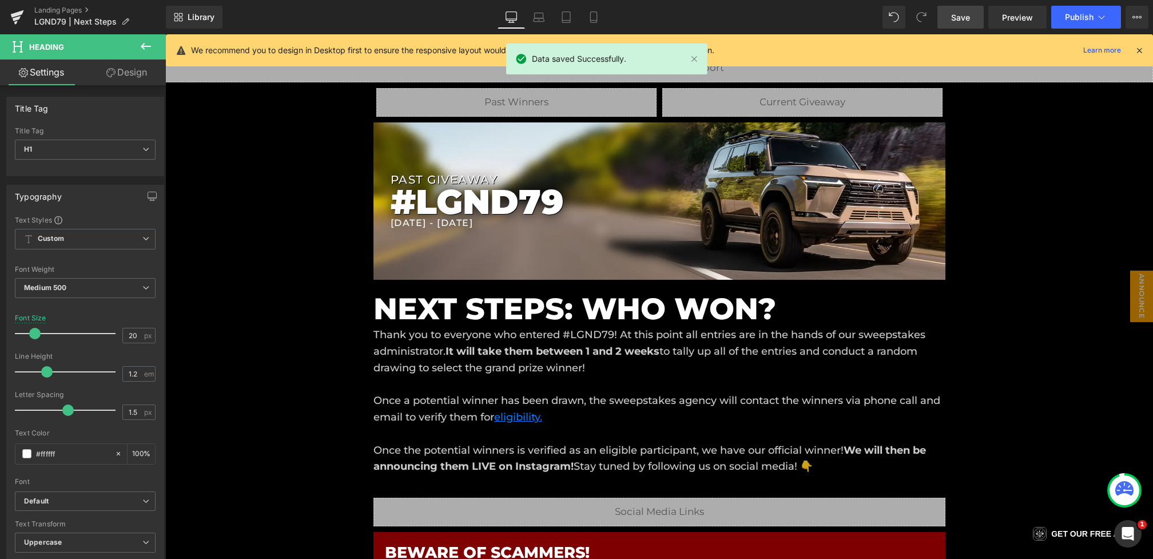
scroll to position [153, 0]
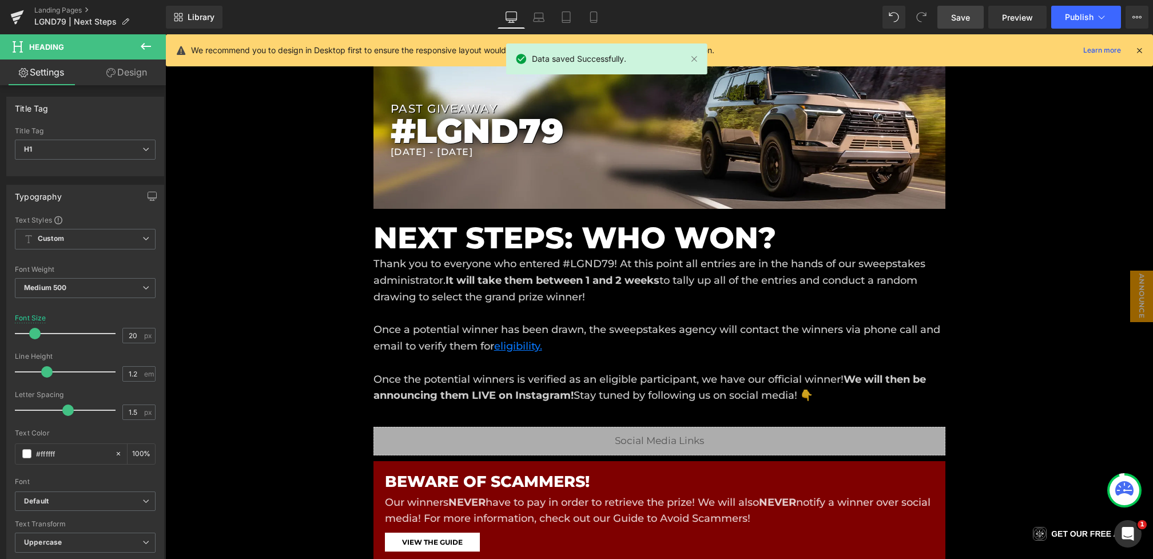
click at [945, 17] on link "Save" at bounding box center [960, 17] width 46 height 23
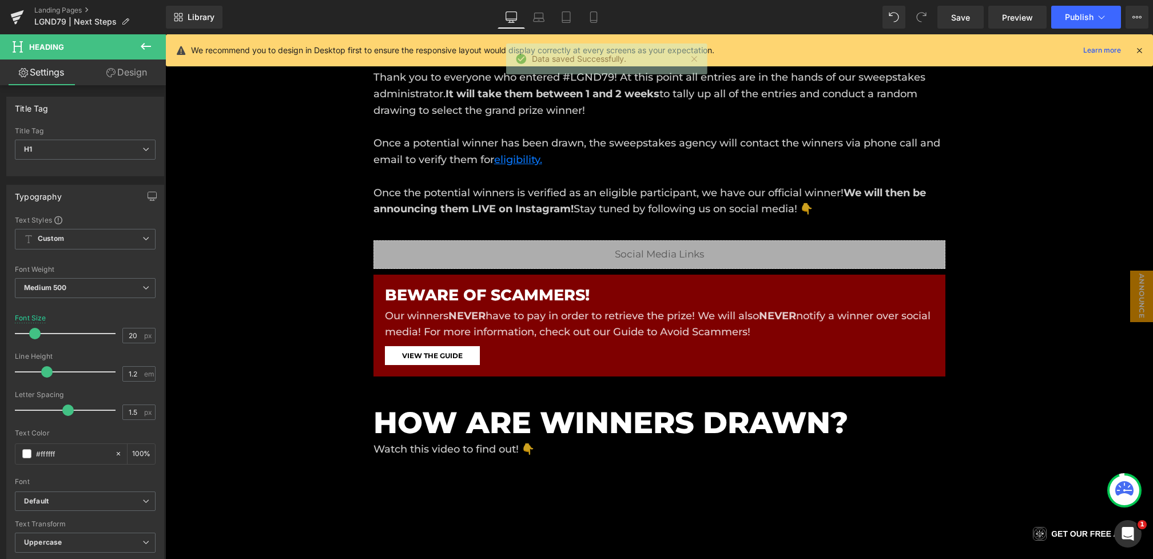
scroll to position [647, 0]
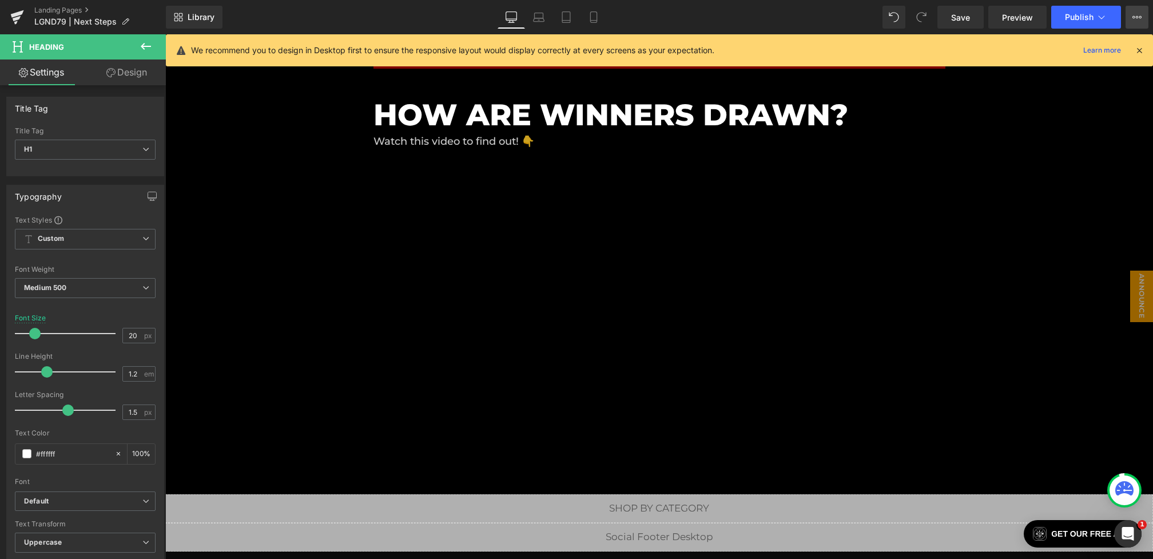
click at [1133, 21] on icon at bounding box center [1136, 17] width 9 height 9
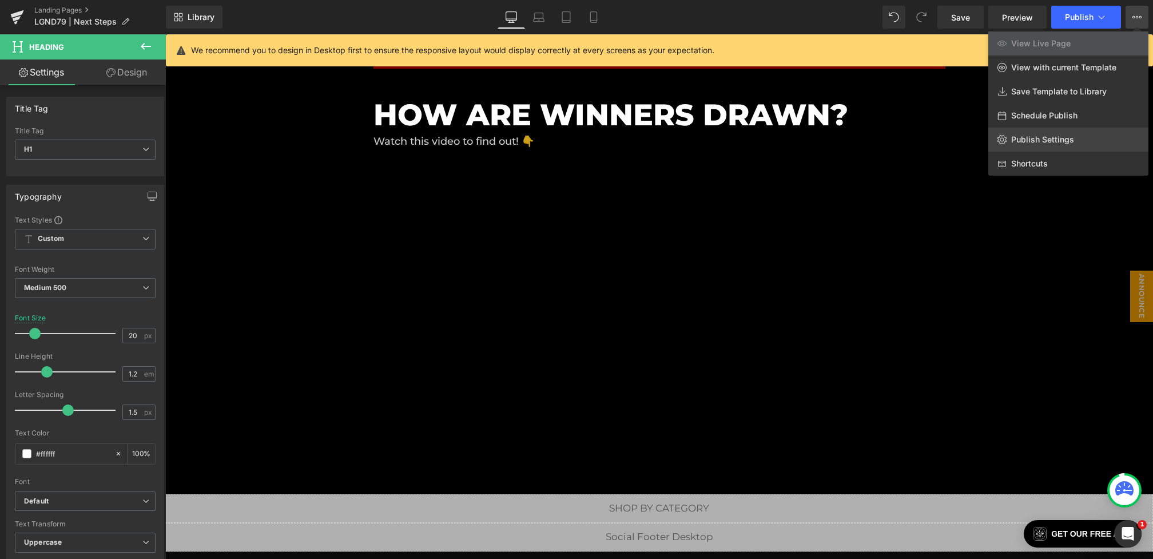
click at [1062, 134] on link "Publish Settings" at bounding box center [1068, 139] width 160 height 24
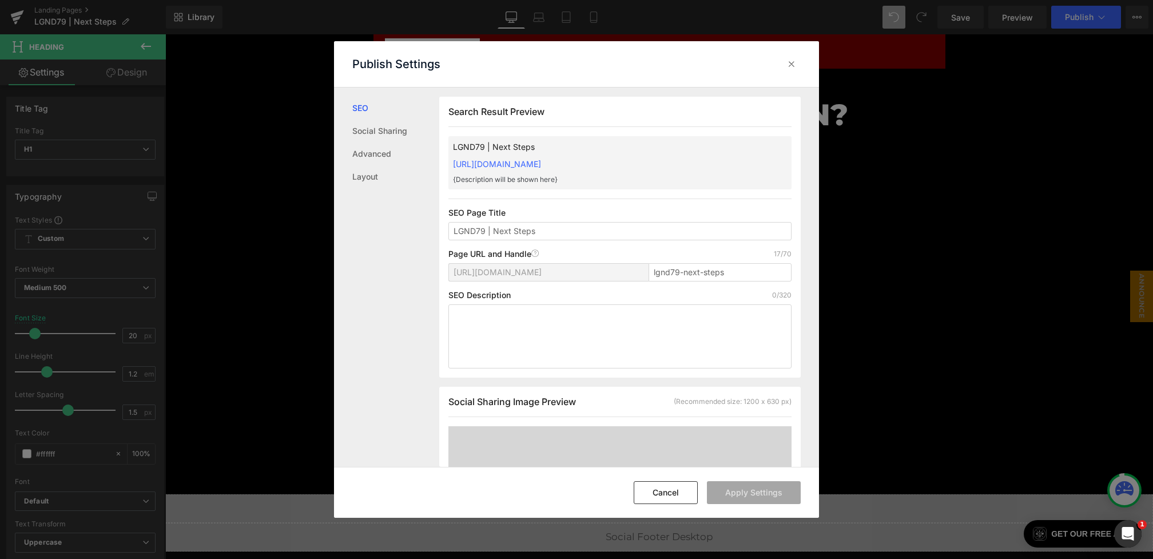
scroll to position [1, 0]
drag, startPoint x: 733, startPoint y: 276, endPoint x: 625, endPoint y: 276, distance: 107.5
click at [524, 527] on div "[URL][DOMAIN_NAME] lgnd79-next-steps" at bounding box center [518, 534] width 12 height 14
click at [0, 0] on textarea at bounding box center [0, 0] width 0 height 0
click at [0, 0] on input "lgnd79" at bounding box center [0, 0] width 0 height 0
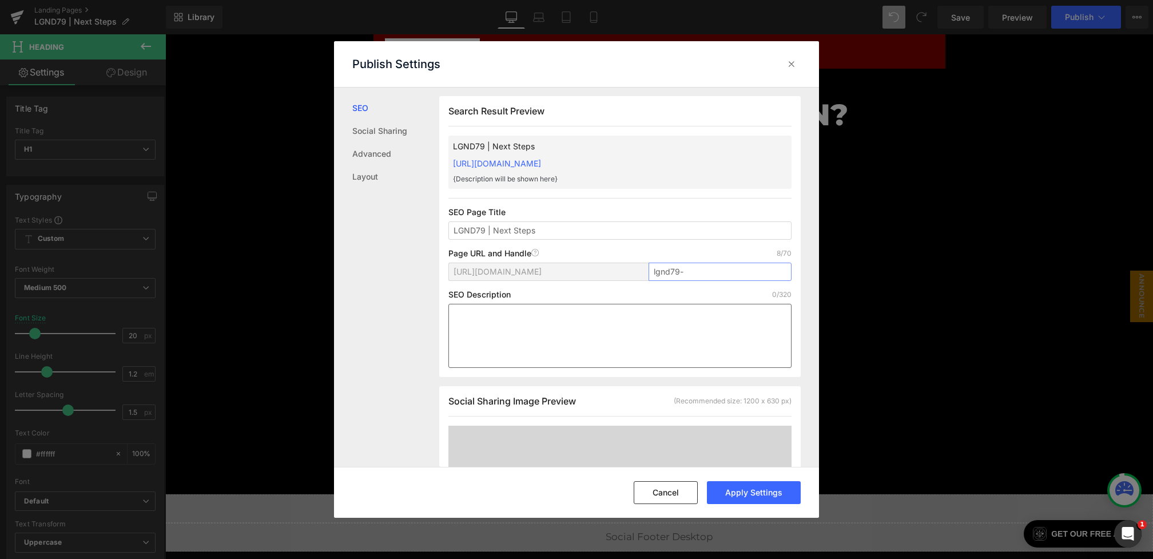
type input "lgnd79"
click at [0, 0] on textarea at bounding box center [0, 0] width 0 height 0
paste textarea "The entry period for #LGND67 is officially complete. Thank you to everyone who …"
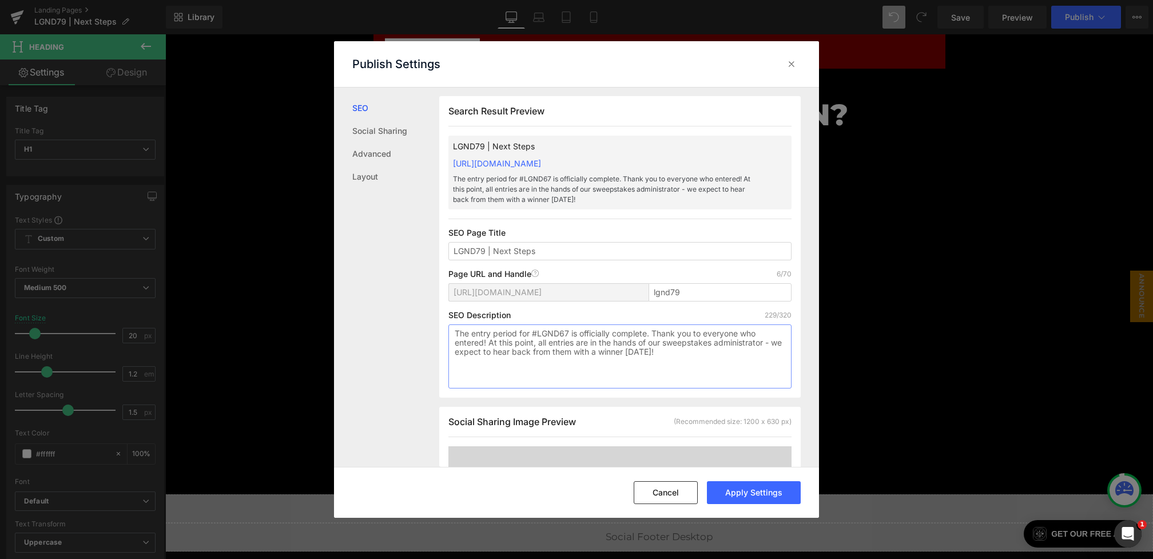
click at [0, 0] on textarea "The entry period for #LGND67 is officially complete. Thank you to everyone who …" at bounding box center [0, 0] width 0 height 0
type textarea "The entry period for #LGND79 is officially complete. Thank you to everyone who …"
click at [518, 532] on button "Apply Settings" at bounding box center [517, 534] width 2 height 4
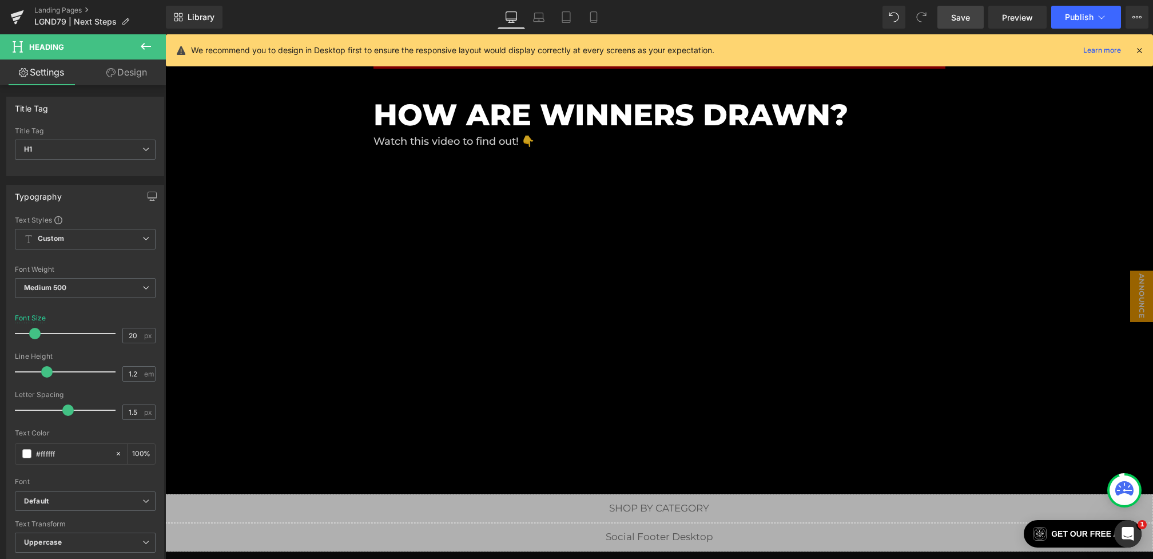
click at [944, 25] on link "Save" at bounding box center [960, 17] width 46 height 23
click at [1143, 15] on button "View Live Page View with current Template Save Template to Library Schedule Pub…" at bounding box center [1136, 17] width 23 height 23
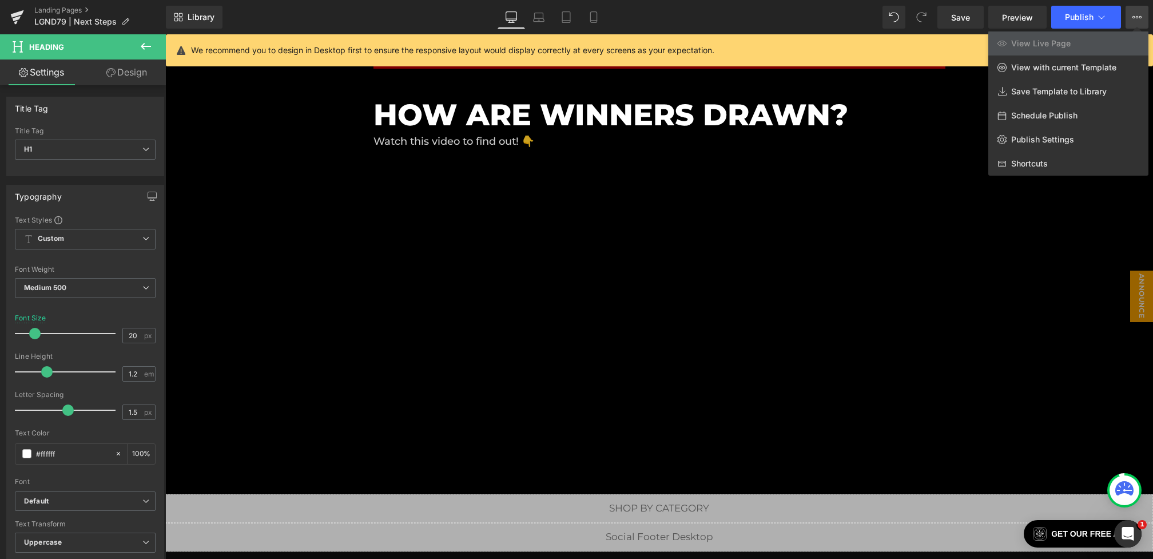
click at [1039, 111] on span "Schedule Publish" at bounding box center [1044, 115] width 66 height 10
select select
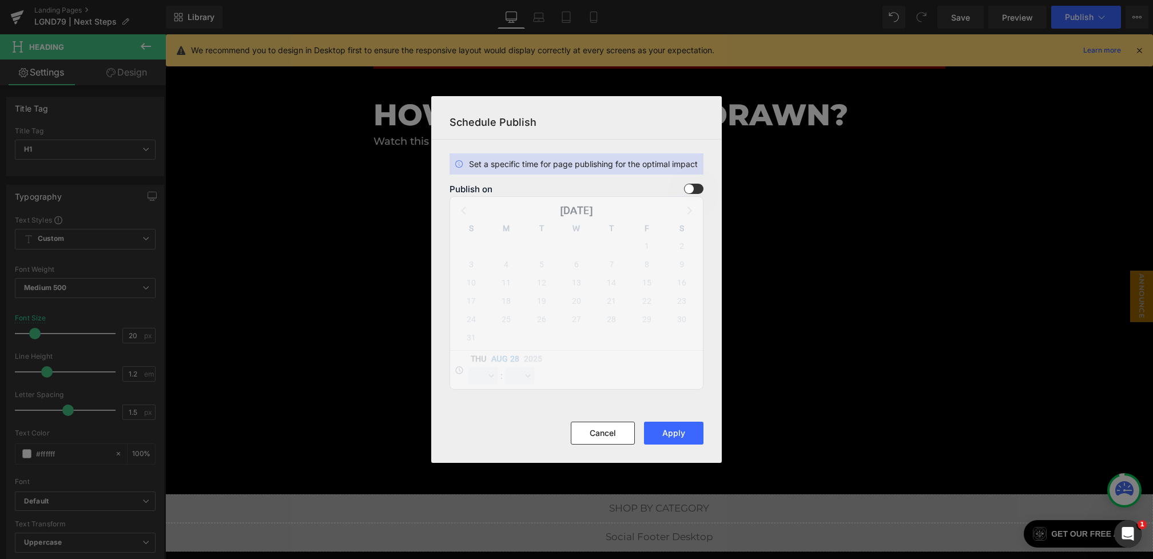
click at [0, 0] on span at bounding box center [0, 0] width 0 height 0
click at [0, 0] on input "checkbox" at bounding box center [0, 0] width 0 height 0
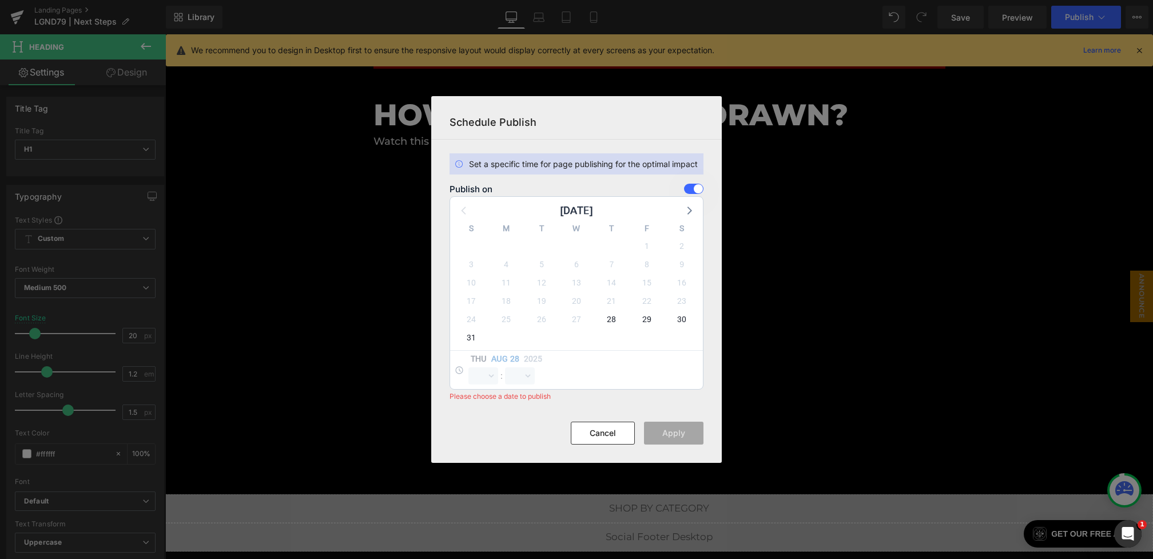
click at [524, 527] on div "29" at bounding box center [518, 534] width 12 height 14
click at [0, 0] on span "30" at bounding box center [0, 0] width 0 height 0
click at [482, 373] on select "00 01 02 03 04 05 06 07 08 09 10 11 12 13 14 15 16 17 18 19 20 21 22 23" at bounding box center [483, 375] width 30 height 17
select select "0"
click at [468, 367] on select "00 01 02 03 04 05 06 07 08 09 10 11 12 13 14 15 16 17 18 19 20 21 22 23" at bounding box center [483, 375] width 30 height 17
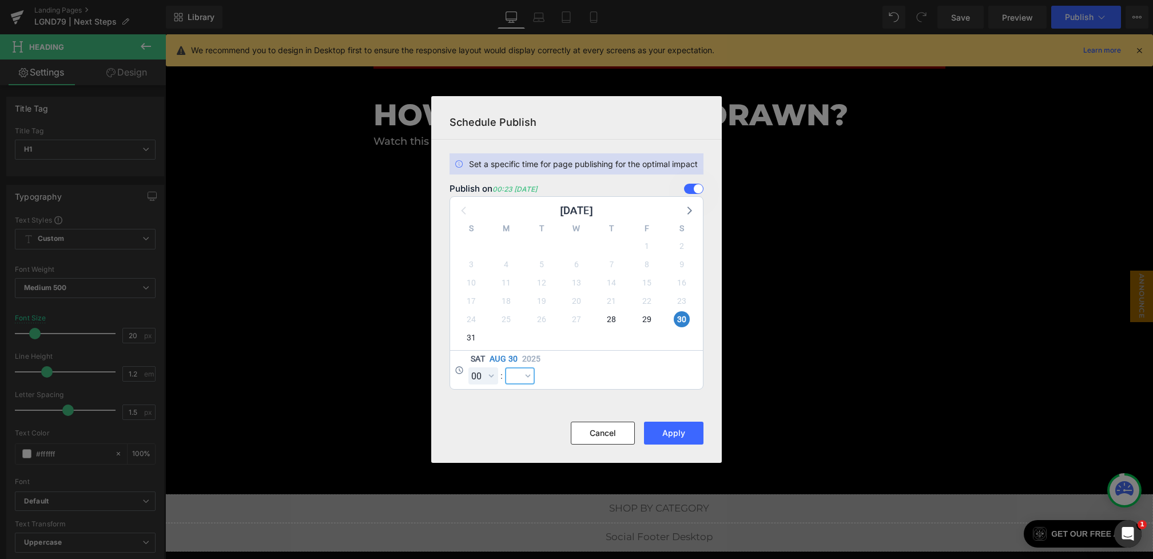
click at [511, 376] on select "00 01 02 03 04 05 06 07 08 09 10 11 12 13 14 15 16 17 18 19 20 21 22 23 24 25 2…" at bounding box center [520, 375] width 30 height 17
select select "0"
click at [505, 367] on select "00 01 02 03 04 05 06 07 08 09 10 11 12 13 14 15 16 17 18 19 20 21 22 23 24 25 2…" at bounding box center [520, 375] width 30 height 17
click at [0, 0] on button "Apply" at bounding box center [0, 0] width 0 height 0
